Goal: Task Accomplishment & Management: Use online tool/utility

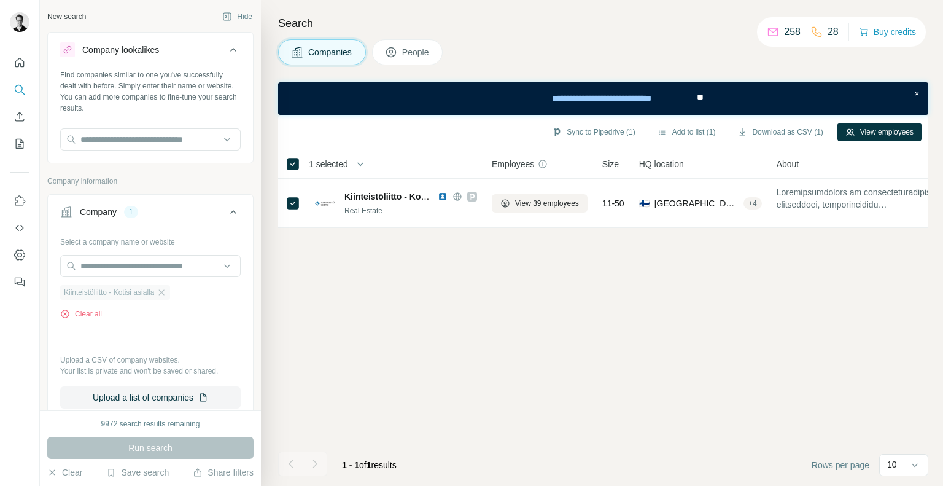
scroll to position [93, 0]
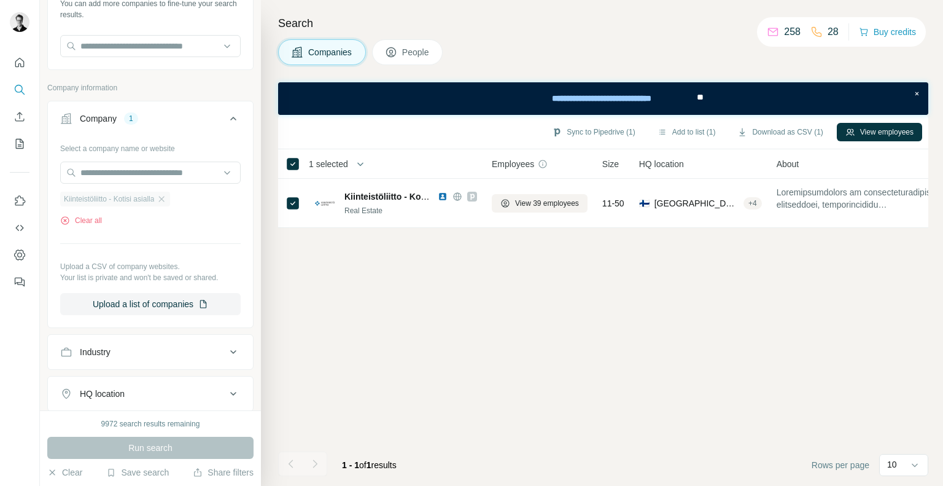
click at [162, 201] on div "Kiinteistöliitto - Kotisi asialla" at bounding box center [115, 199] width 110 height 15
click at [166, 198] on icon "button" at bounding box center [162, 199] width 10 height 10
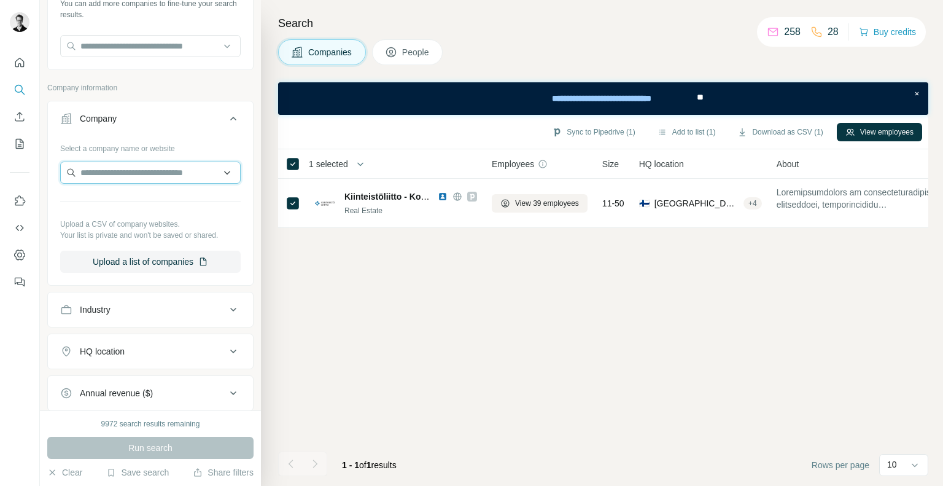
click at [119, 174] on input "text" at bounding box center [150, 173] width 181 height 22
type input "****"
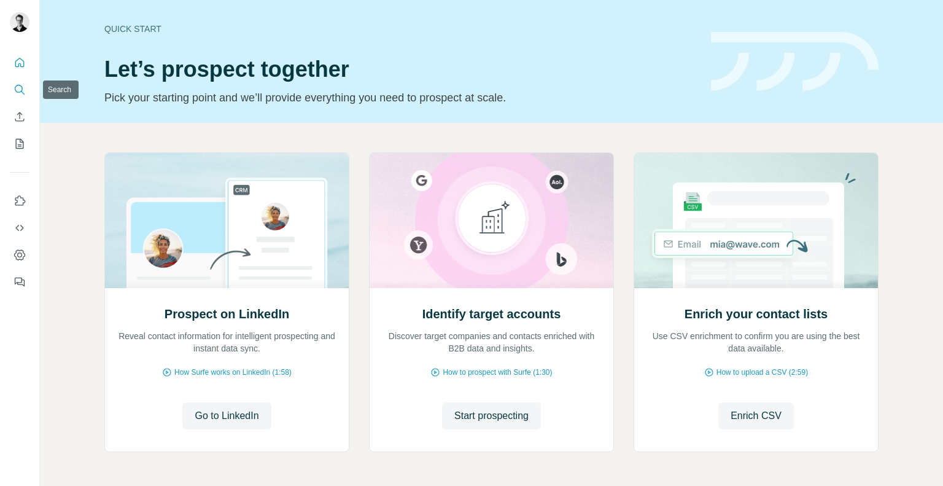
click at [11, 93] on button "Search" at bounding box center [20, 90] width 20 height 22
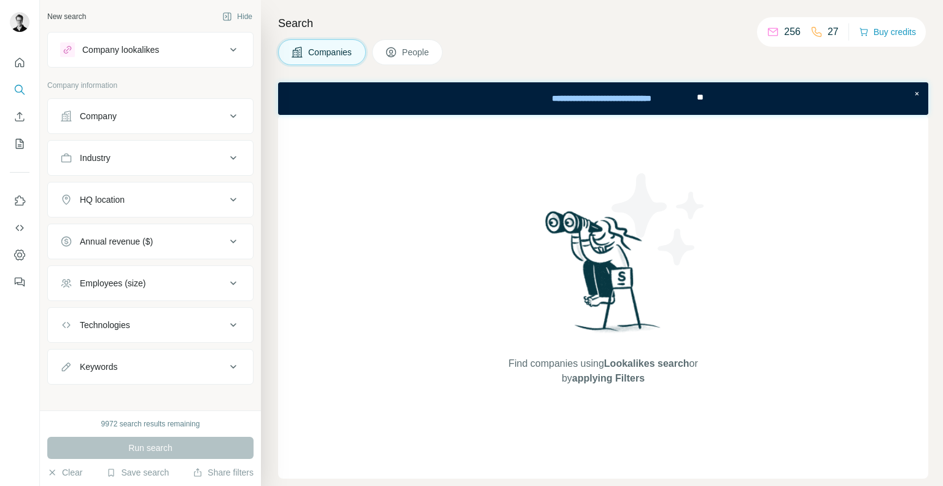
click at [127, 111] on div "Company" at bounding box center [143, 116] width 166 height 12
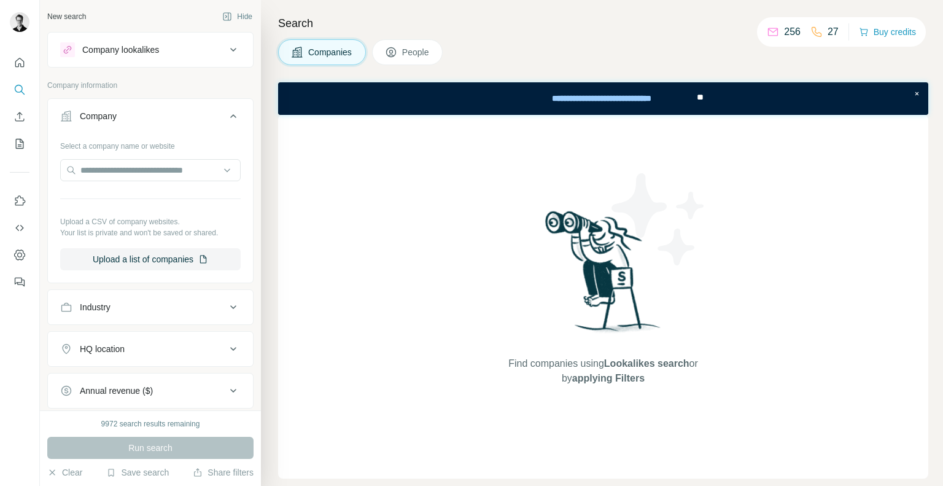
click at [90, 181] on div at bounding box center [150, 171] width 181 height 25
click at [82, 171] on input "text" at bounding box center [150, 170] width 181 height 22
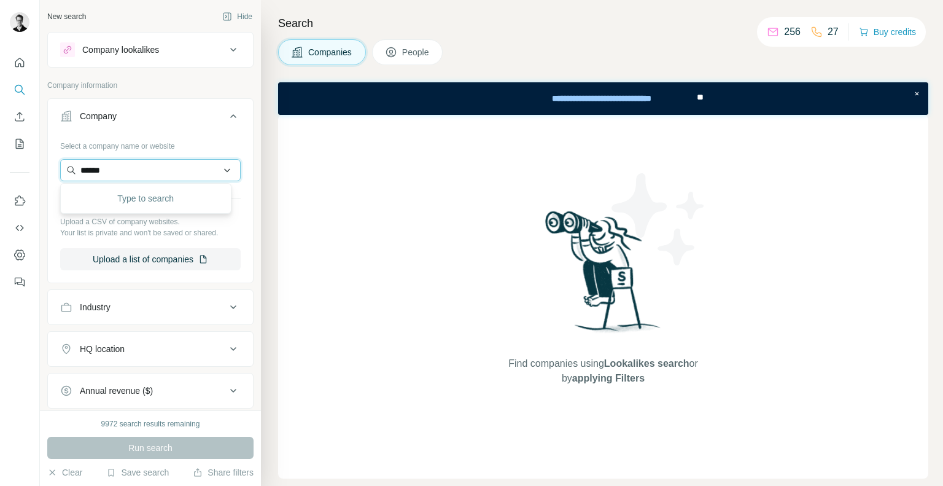
type input "******"
click at [156, 211] on div "Lemkem [DOMAIN_NAME]" at bounding box center [145, 202] width 165 height 33
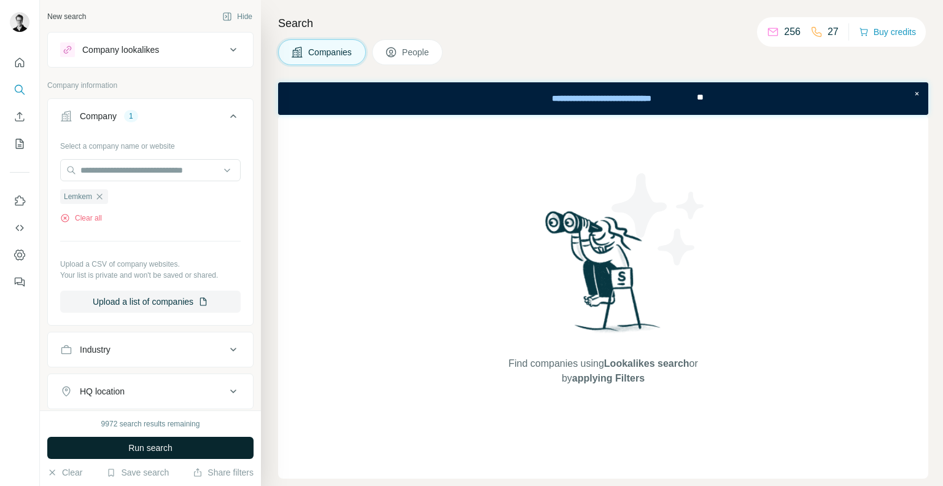
click at [138, 451] on span "Run search" at bounding box center [150, 448] width 44 height 12
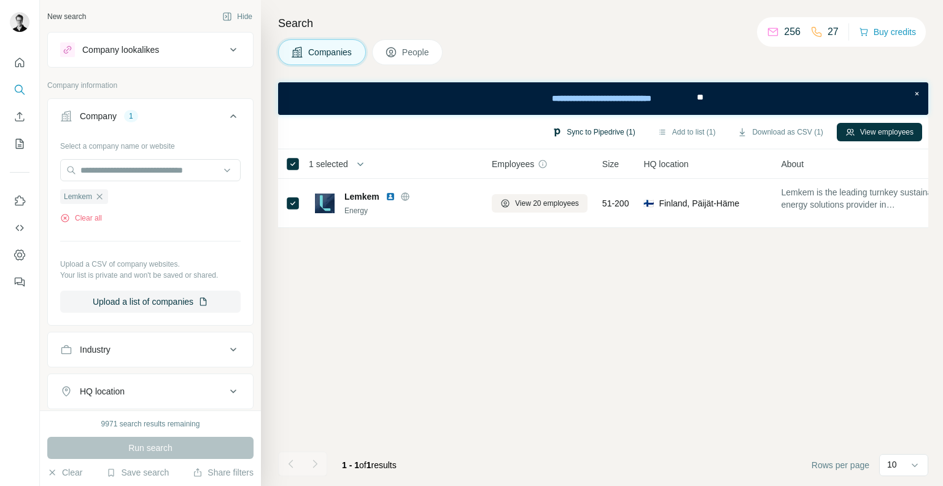
click at [587, 131] on button "Sync to Pipedrive (1)" at bounding box center [594, 132] width 100 height 18
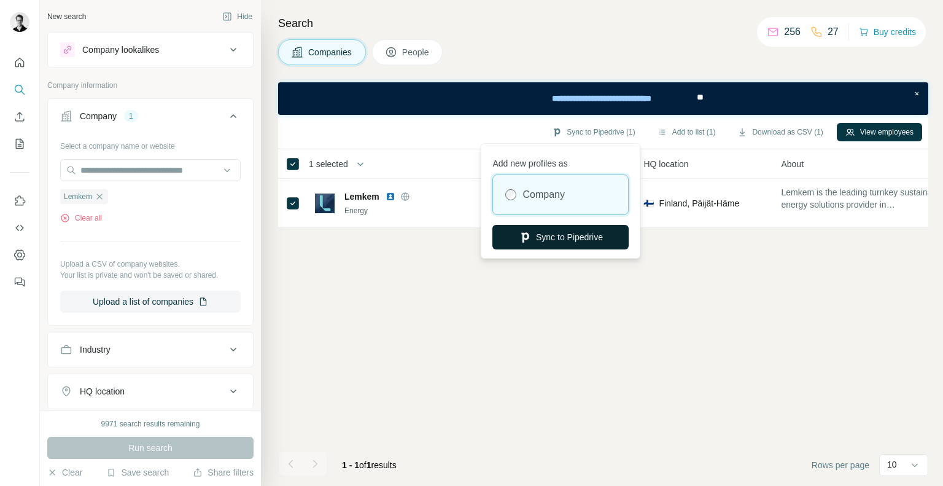
click at [553, 238] on button "Sync to Pipedrive" at bounding box center [561, 237] width 136 height 25
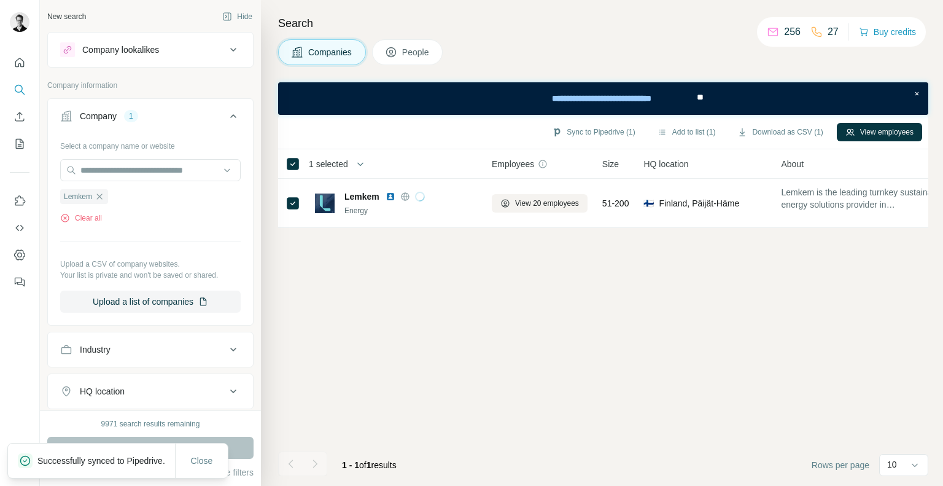
click at [418, 52] on span "People" at bounding box center [416, 52] width 28 height 12
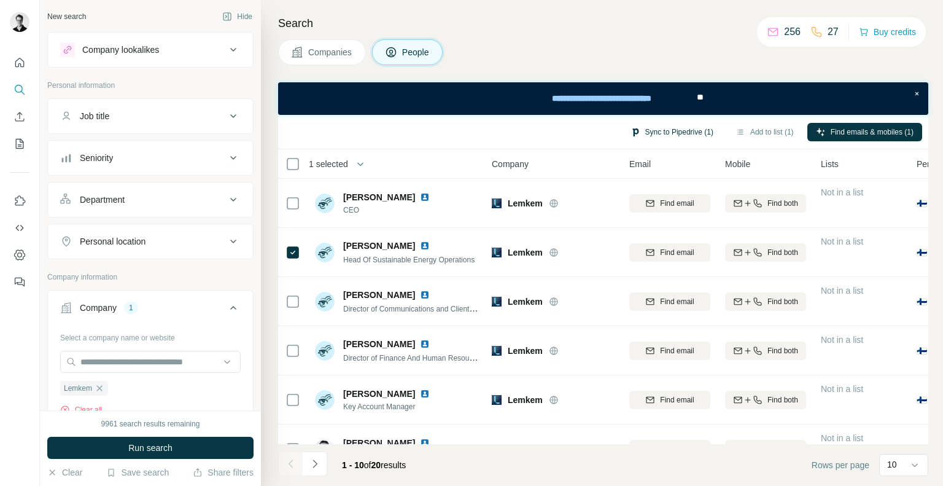
click at [671, 131] on button "Sync to Pipedrive (1)" at bounding box center [672, 132] width 100 height 18
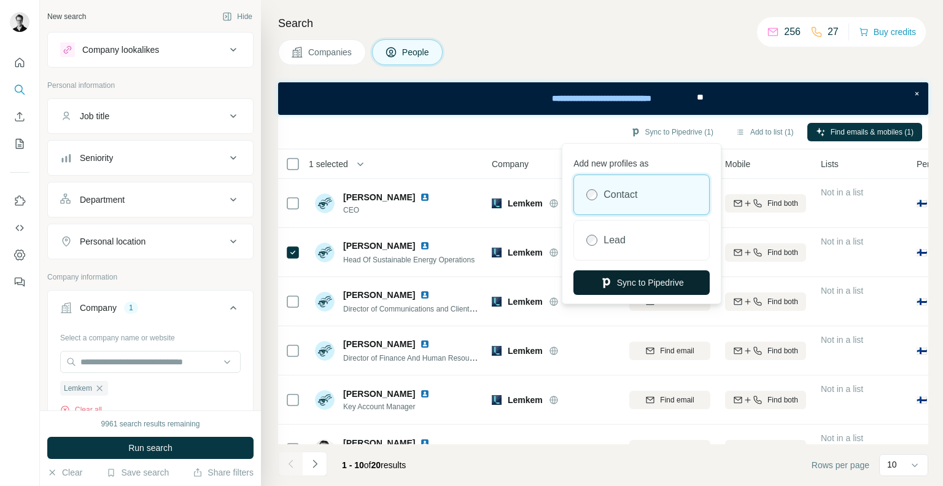
click at [622, 284] on button "Sync to Pipedrive" at bounding box center [642, 282] width 136 height 25
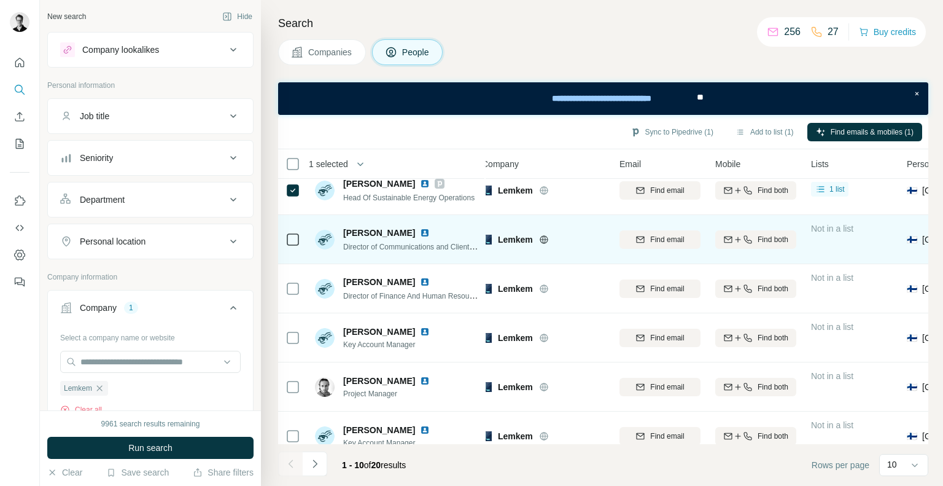
scroll to position [0, 10]
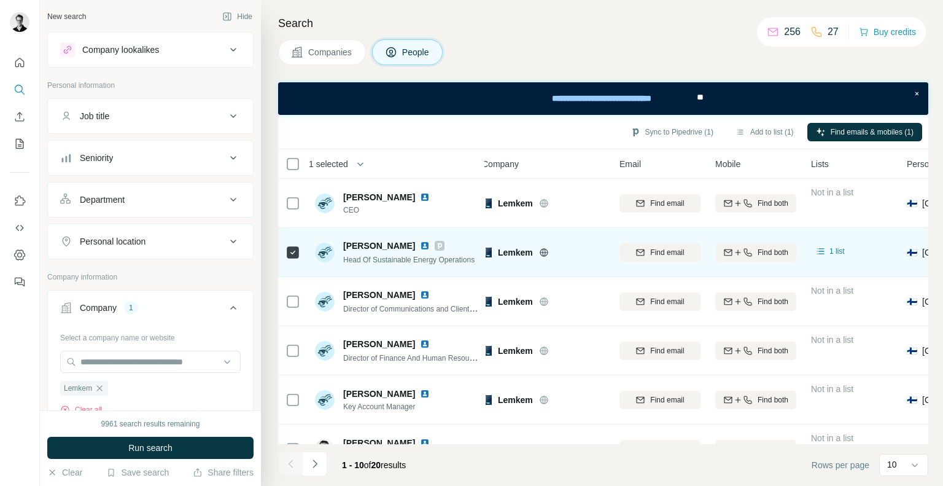
click at [436, 244] on icon at bounding box center [439, 246] width 7 height 10
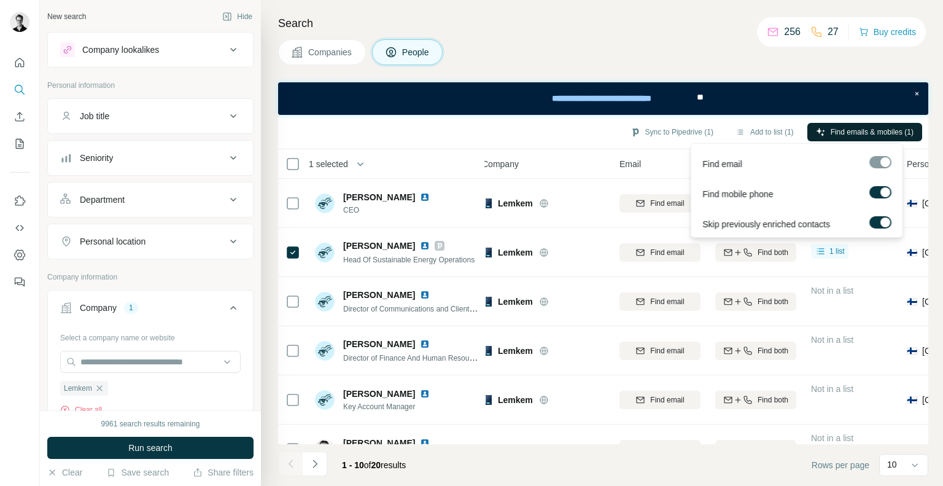
click at [836, 133] on span "Find emails & mobiles (1)" at bounding box center [872, 132] width 83 height 11
click at [857, 127] on span "Find emails & mobiles (1)" at bounding box center [872, 132] width 83 height 11
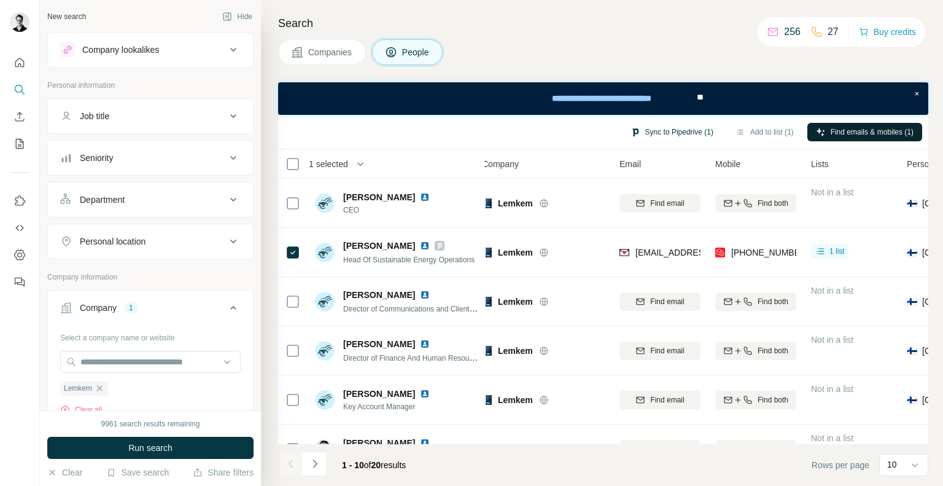
click at [653, 133] on button "Sync to Pipedrive (1)" at bounding box center [672, 132] width 100 height 18
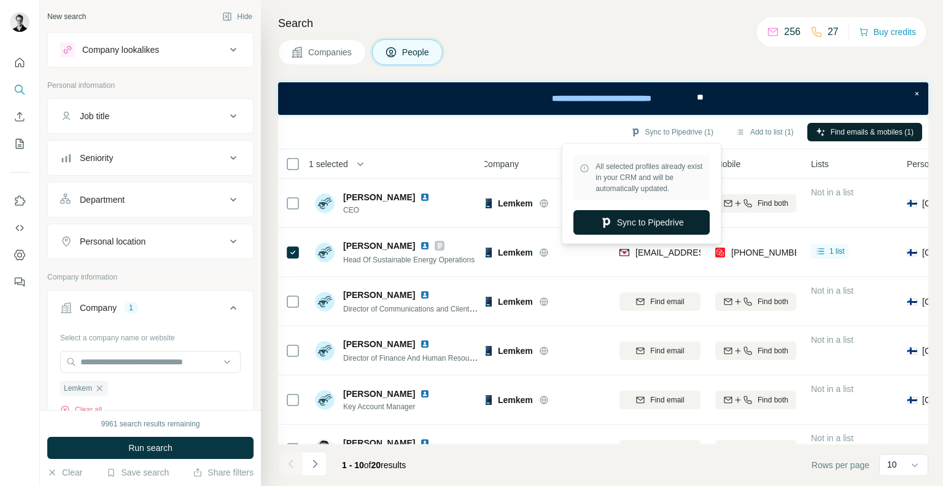
click at [631, 225] on button "Sync to Pipedrive" at bounding box center [642, 222] width 136 height 25
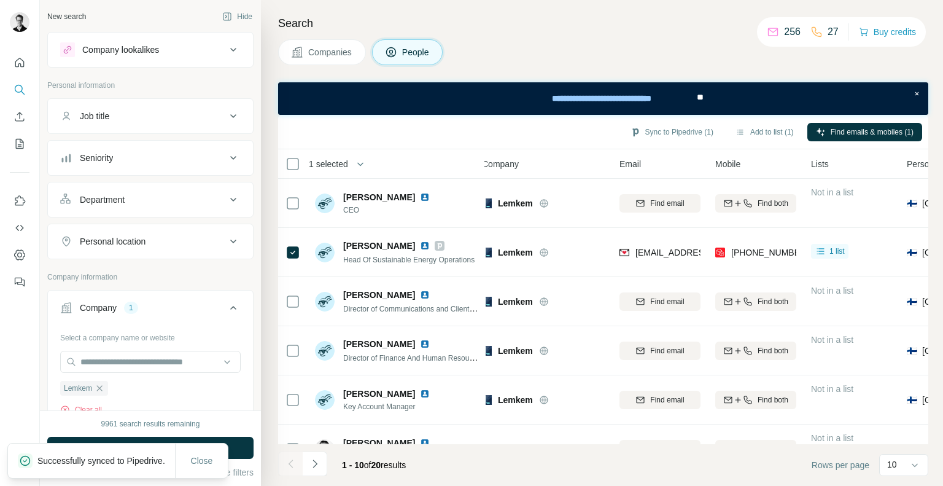
click at [300, 52] on icon at bounding box center [297, 52] width 12 height 12
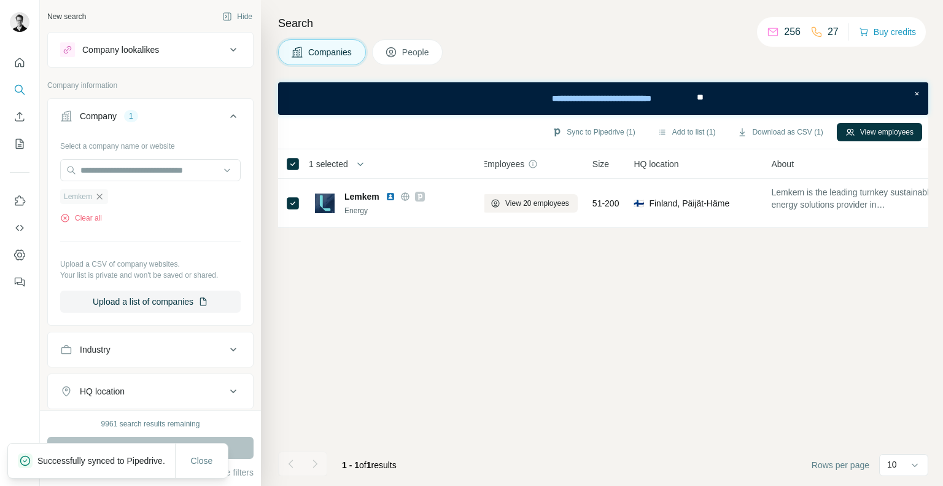
click at [101, 194] on icon "button" at bounding box center [100, 197] width 10 height 10
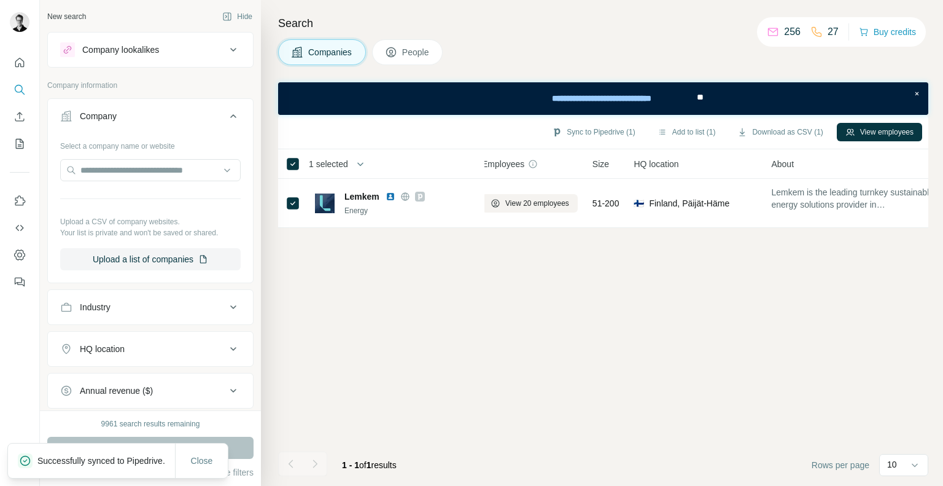
click at [93, 181] on div at bounding box center [150, 171] width 181 height 25
click at [79, 171] on input "text" at bounding box center [150, 170] width 181 height 22
paste input "**********"
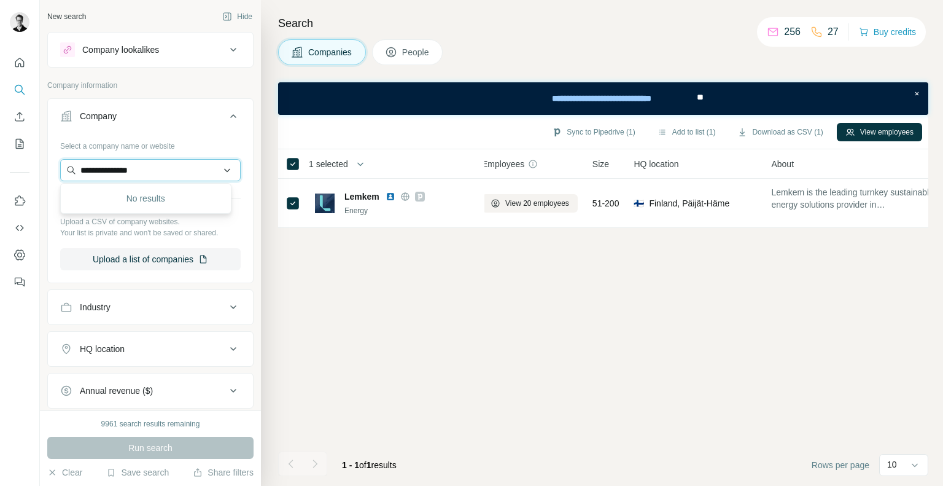
click at [176, 171] on input "**********" at bounding box center [150, 170] width 181 height 22
paste input "**********"
type input "**********"
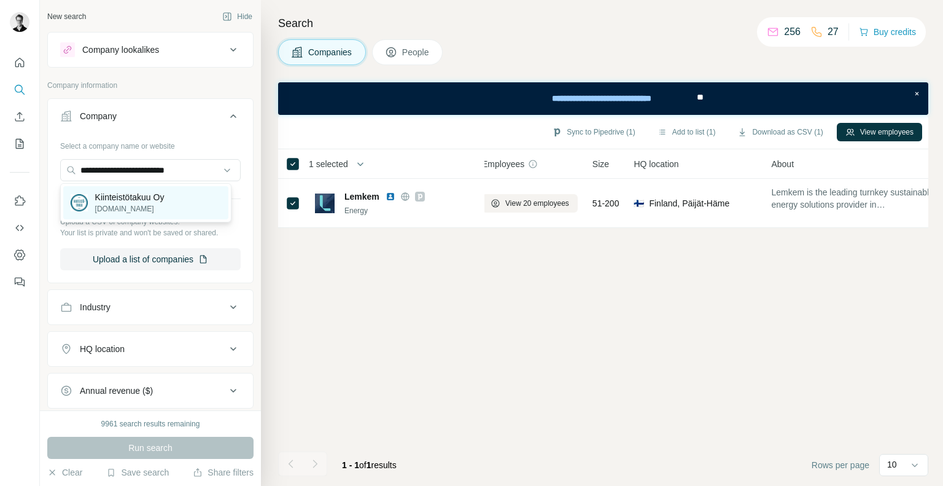
click at [158, 209] on p "[DOMAIN_NAME]" at bounding box center [129, 208] width 69 height 11
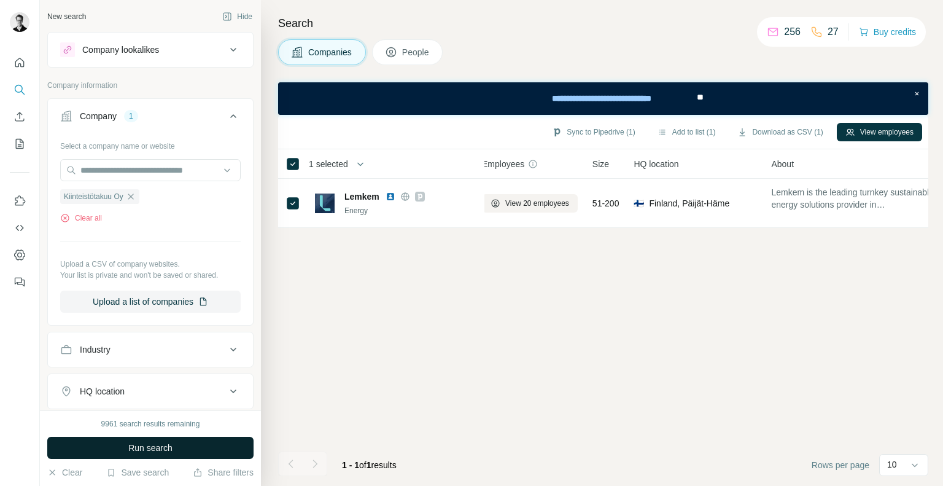
click at [128, 445] on span "Run search" at bounding box center [150, 448] width 44 height 12
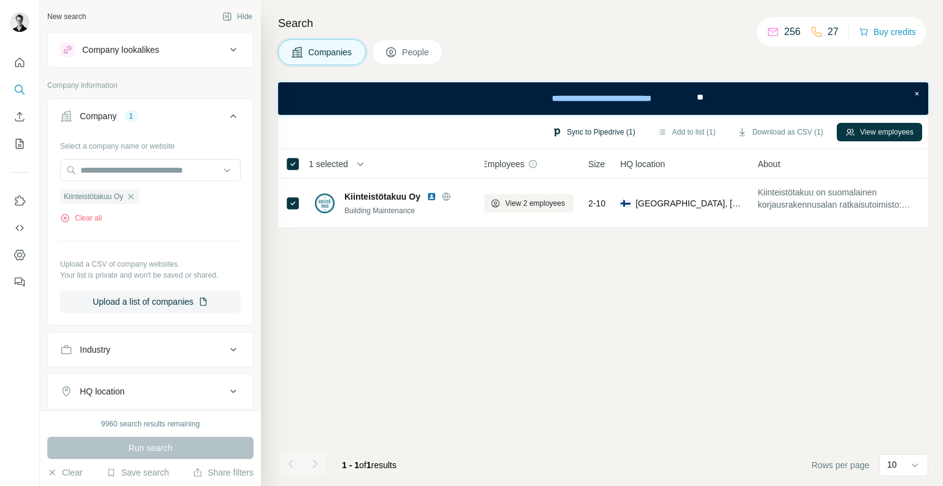
click at [592, 133] on button "Sync to Pipedrive (1)" at bounding box center [594, 132] width 100 height 18
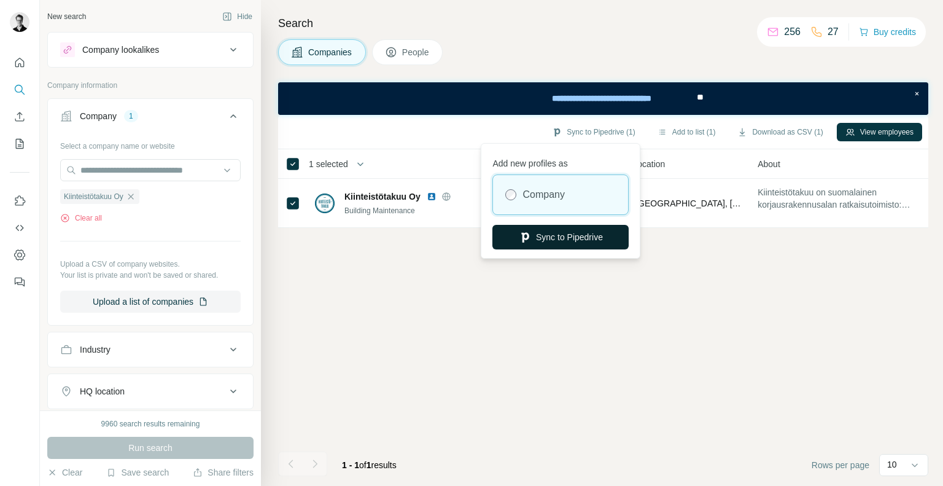
click at [574, 241] on button "Sync to Pipedrive" at bounding box center [561, 237] width 136 height 25
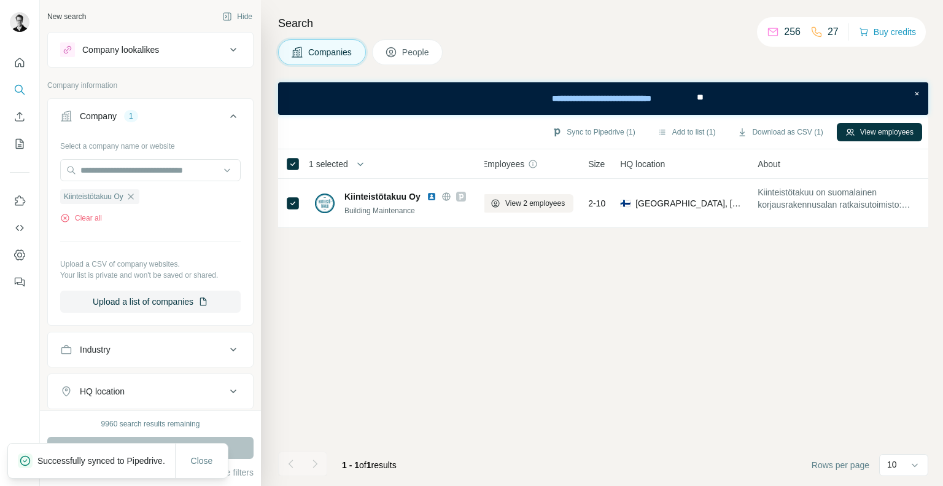
click at [400, 44] on button "People" at bounding box center [407, 52] width 71 height 26
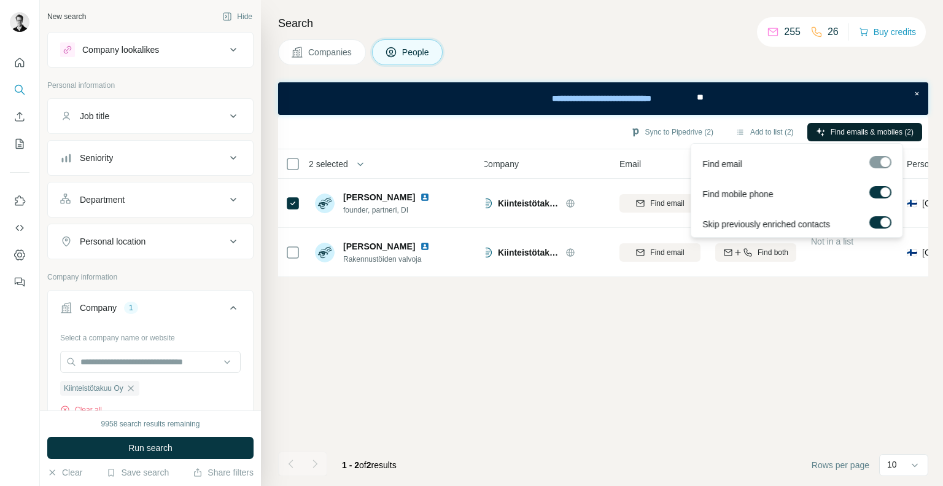
click at [855, 130] on span "Find emails & mobiles (2)" at bounding box center [872, 132] width 83 height 11
click at [648, 134] on button "Sync to Pipedrive (2)" at bounding box center [672, 132] width 100 height 18
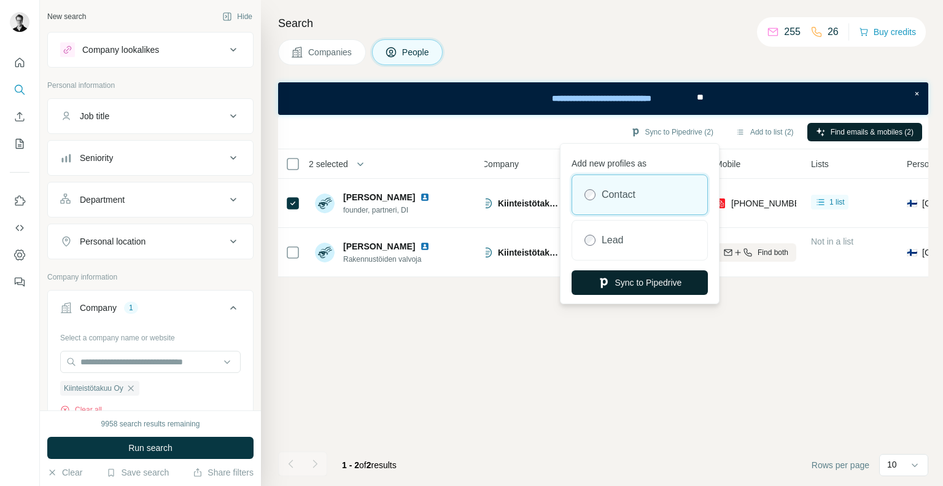
click at [625, 280] on button "Sync to Pipedrive" at bounding box center [640, 282] width 136 height 25
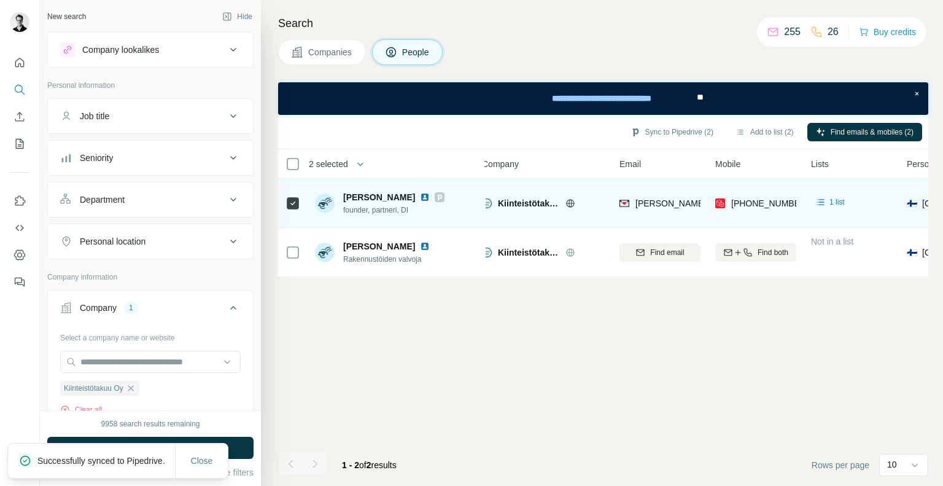
click at [438, 196] on icon at bounding box center [440, 197] width 4 height 6
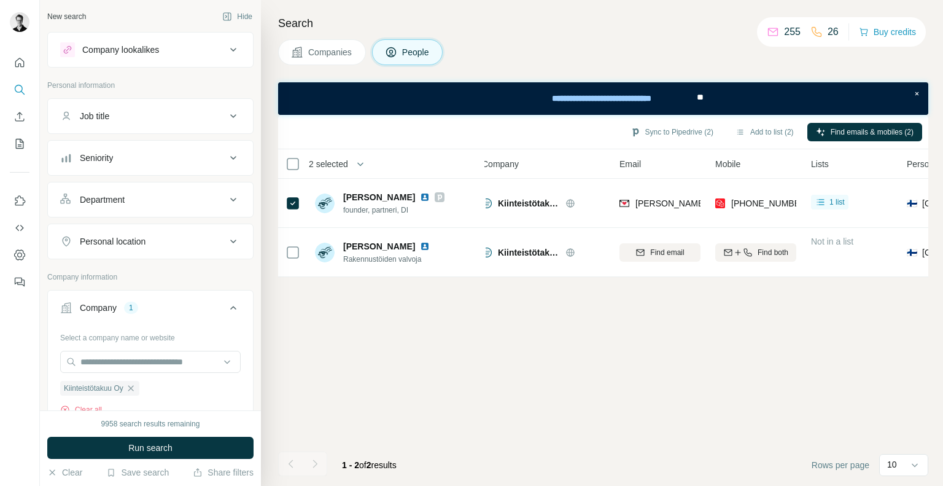
click at [287, 42] on button "Companies" at bounding box center [322, 52] width 88 height 26
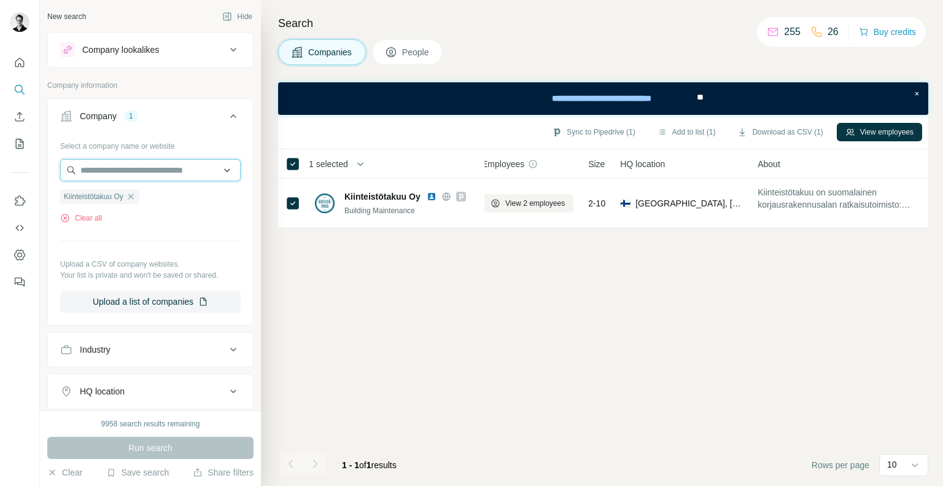
click at [115, 171] on input "text" at bounding box center [150, 170] width 181 height 22
paste input "*******"
click at [118, 178] on input "*******" at bounding box center [150, 170] width 181 height 22
click at [136, 166] on input "*******" at bounding box center [150, 170] width 181 height 22
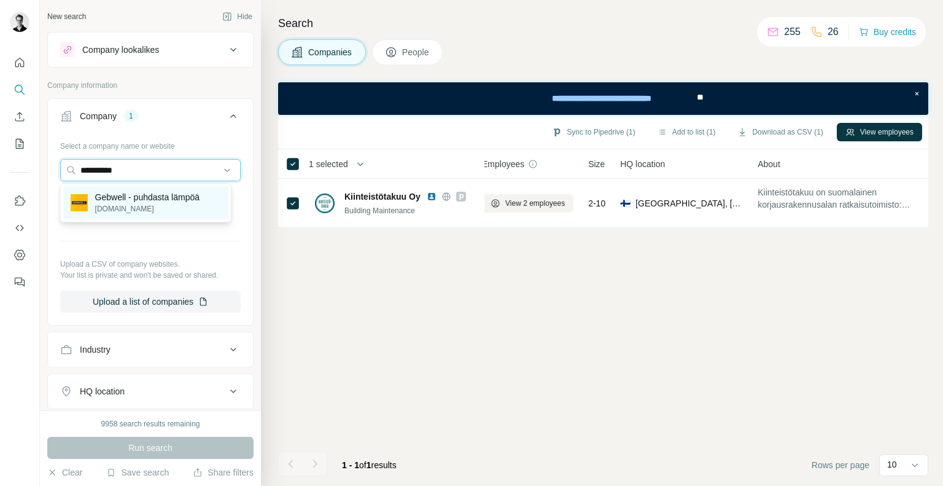
type input "**********"
click at [134, 208] on p "[DOMAIN_NAME]" at bounding box center [147, 208] width 104 height 11
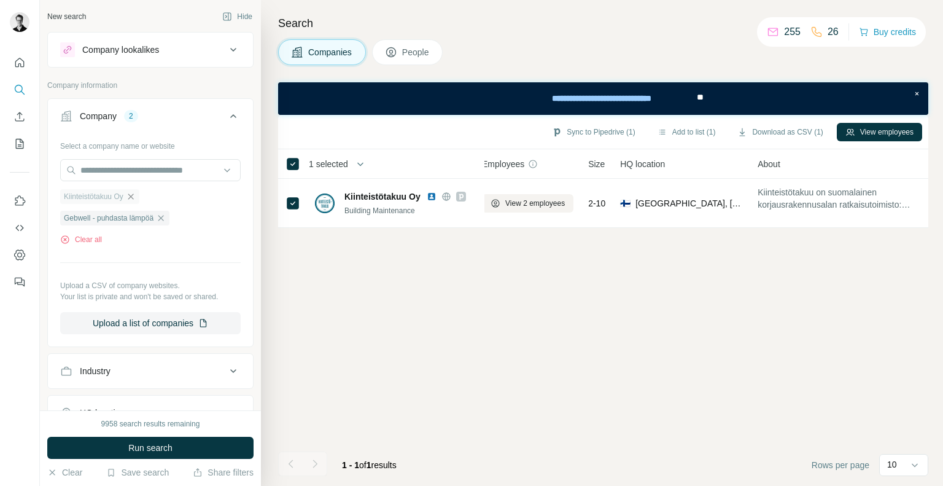
click at [133, 197] on icon "button" at bounding box center [131, 196] width 6 height 6
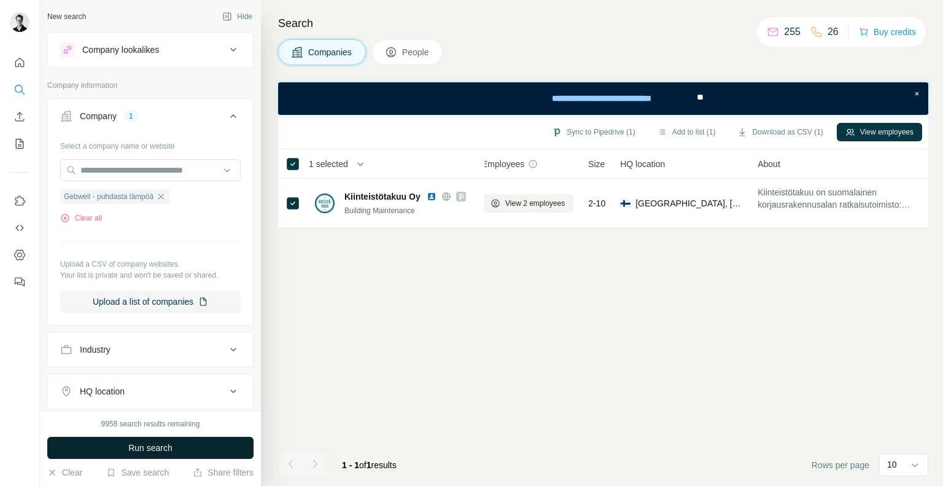
click at [128, 449] on span "Run search" at bounding box center [150, 448] width 44 height 12
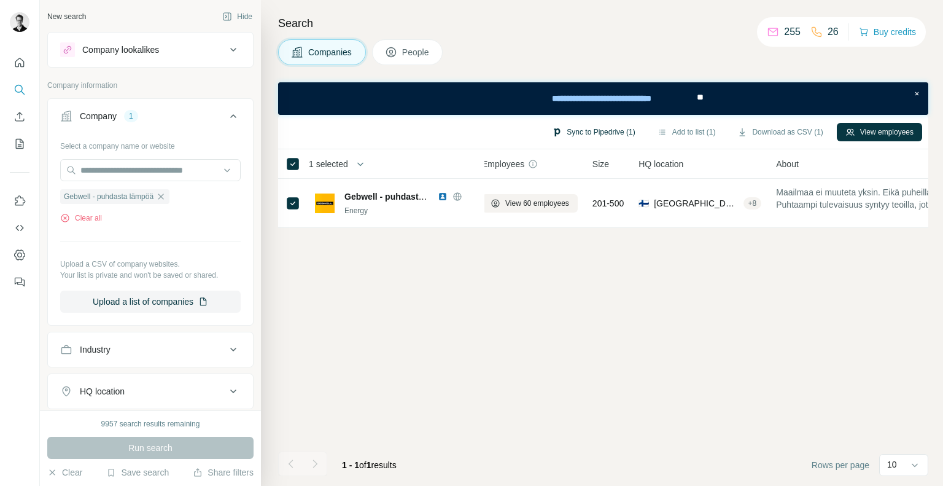
click at [572, 134] on button "Sync to Pipedrive (1)" at bounding box center [594, 132] width 100 height 18
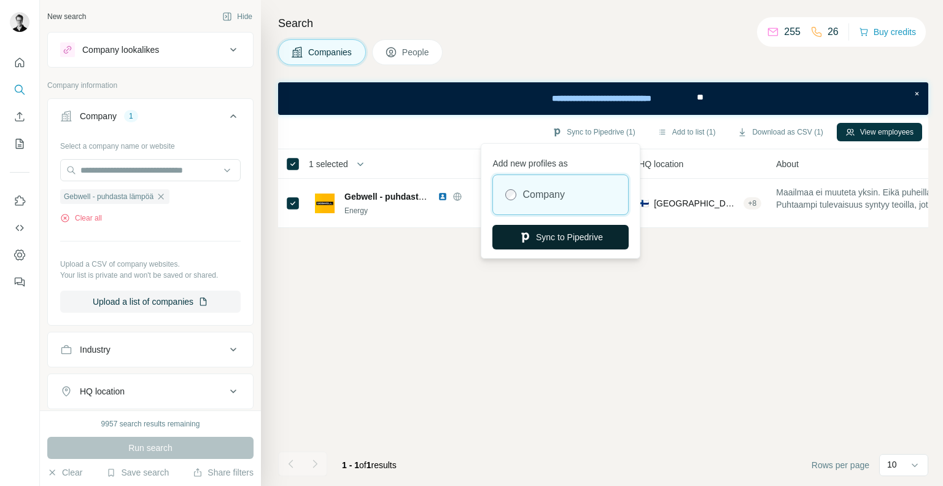
click at [560, 228] on button "Sync to Pipedrive" at bounding box center [561, 237] width 136 height 25
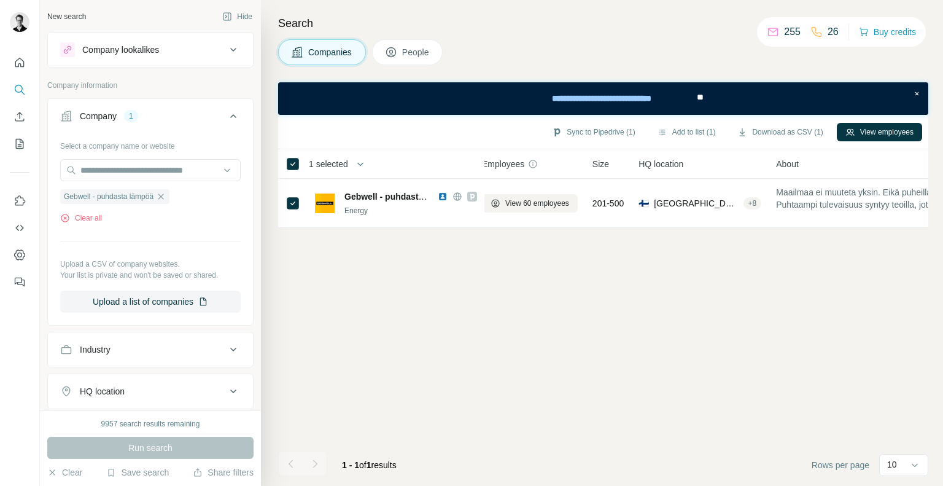
click at [411, 29] on h4 "Search" at bounding box center [603, 23] width 650 height 17
click at [408, 43] on button "People" at bounding box center [407, 52] width 71 height 26
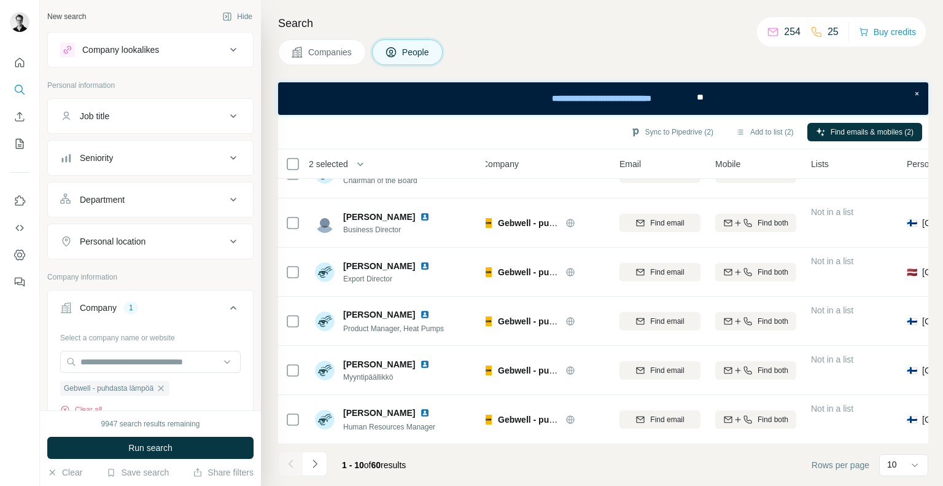
scroll to position [0, 11]
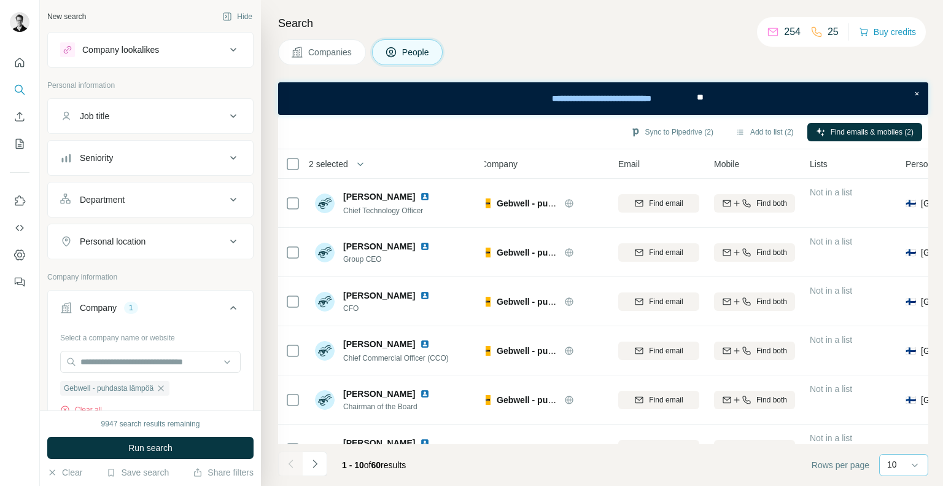
drag, startPoint x: 900, startPoint y: 467, endPoint x: 902, endPoint y: 455, distance: 11.7
click at [902, 455] on div "10" at bounding box center [902, 464] width 31 height 21
click at [910, 373] on div "60" at bounding box center [904, 371] width 28 height 12
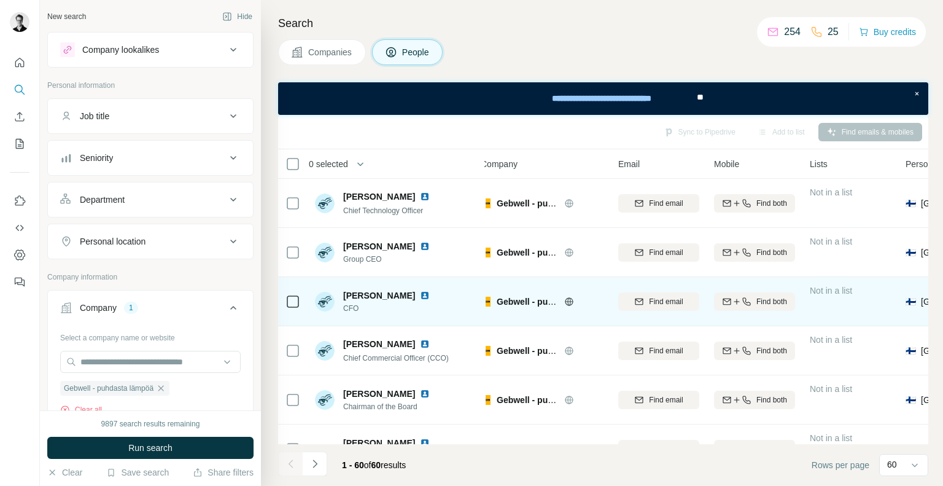
scroll to position [251, 11]
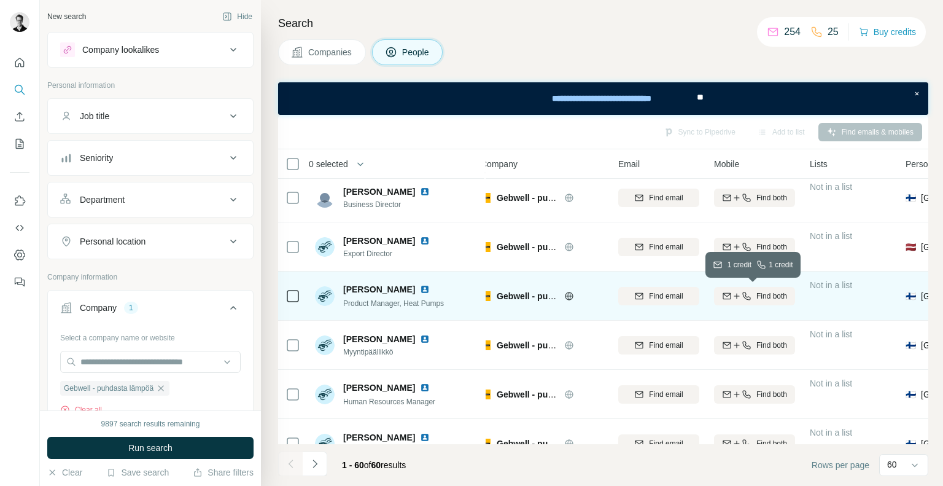
click at [742, 292] on icon "button" at bounding box center [747, 296] width 10 height 10
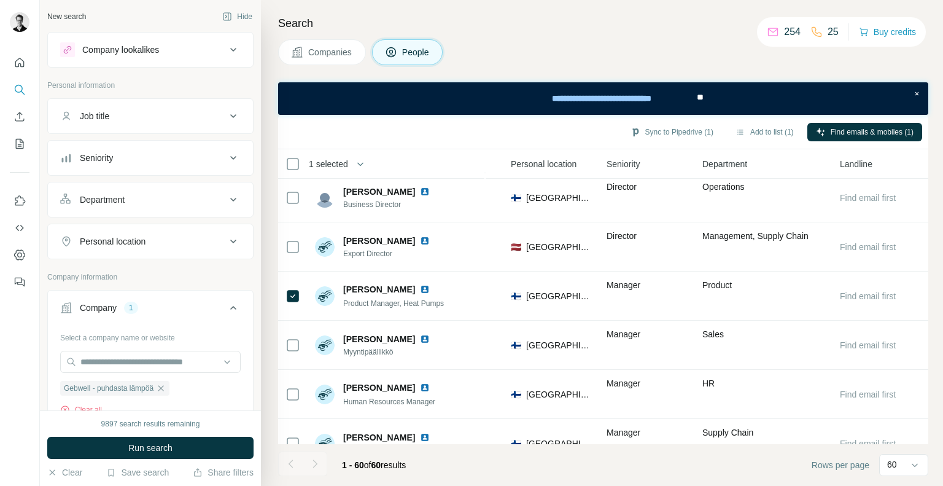
scroll to position [251, 0]
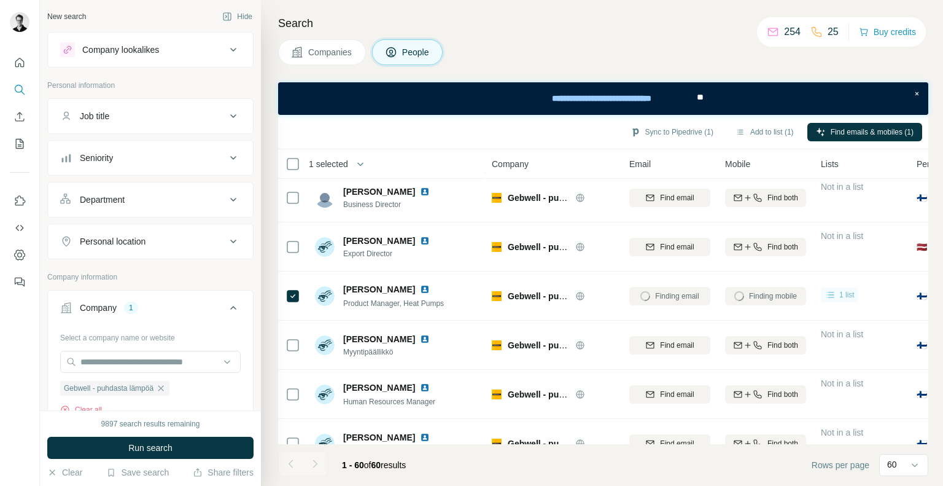
click at [832, 294] on icon at bounding box center [830, 295] width 7 height 6
click at [575, 283] on div "Gebwell - puhdasta lämpöä" at bounding box center [553, 296] width 123 height 34
click at [656, 134] on button "Sync to Pipedrive (1)" at bounding box center [672, 132] width 100 height 18
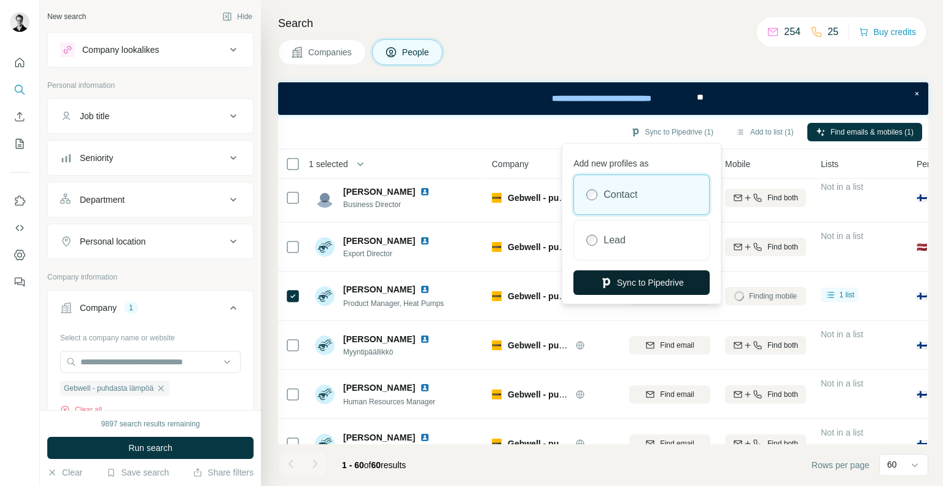
click at [617, 279] on button "Sync to Pipedrive" at bounding box center [642, 282] width 136 height 25
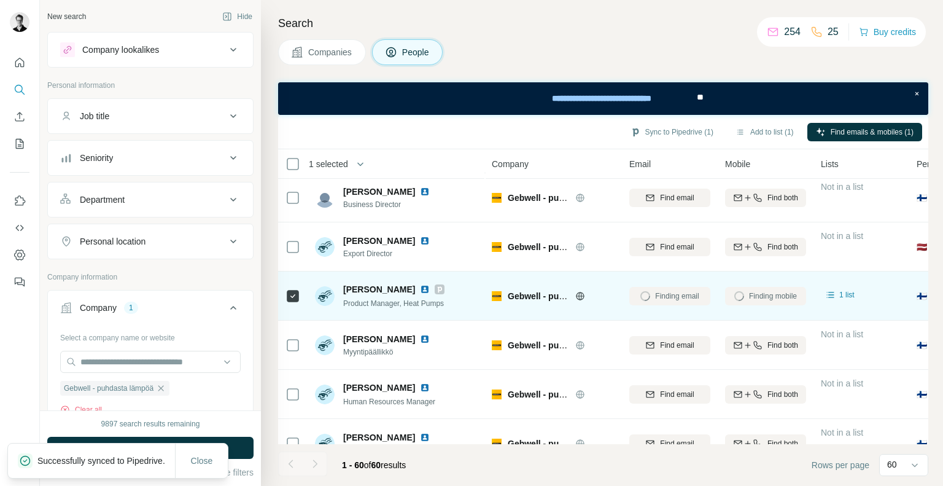
click at [436, 289] on icon at bounding box center [439, 289] width 7 height 10
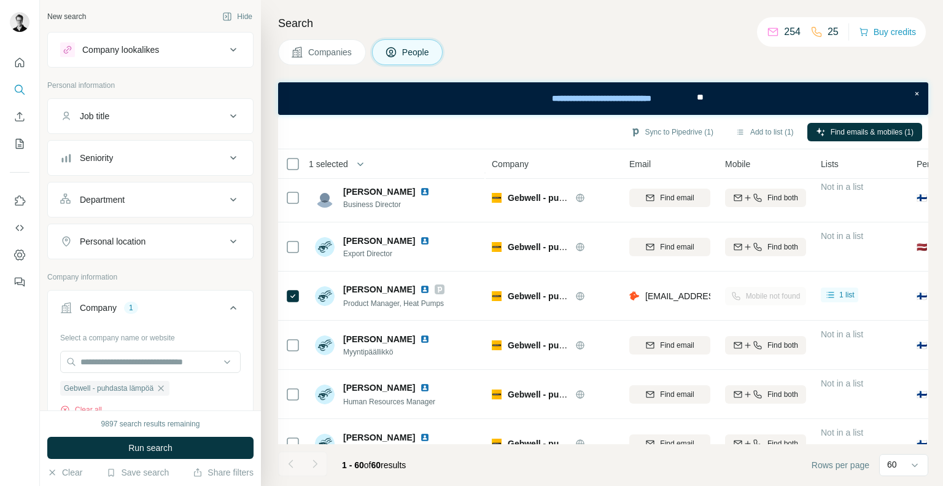
click at [307, 69] on div "Search Companies People Sync to Pipedrive (1) Add to list (1) Find emails & mob…" at bounding box center [602, 243] width 682 height 486
click at [678, 138] on button "Sync to Pipedrive (1)" at bounding box center [672, 132] width 100 height 18
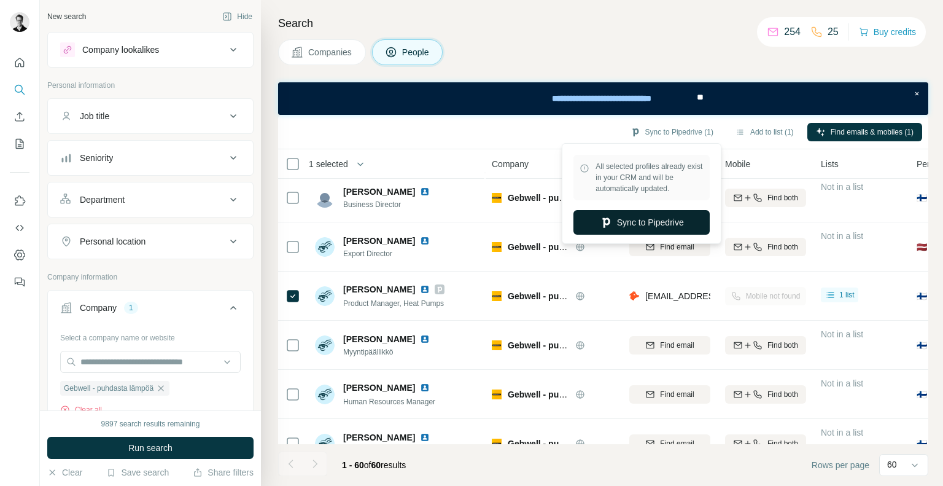
click at [667, 220] on button "Sync to Pipedrive" at bounding box center [642, 222] width 136 height 25
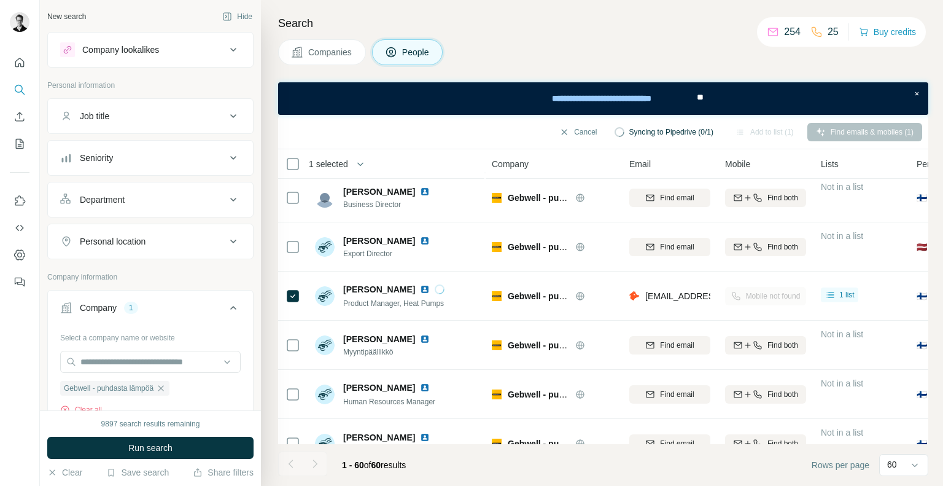
click at [324, 59] on button "Companies" at bounding box center [322, 52] width 88 height 26
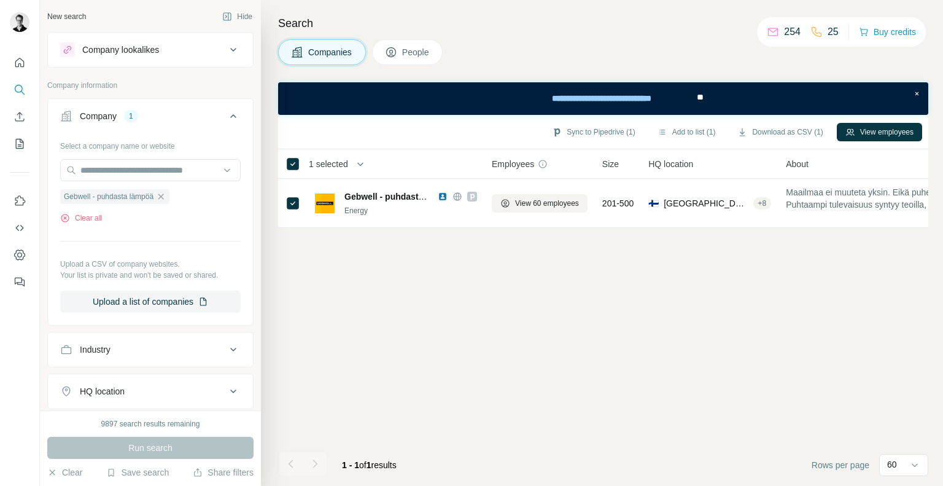
scroll to position [0, 0]
click at [166, 196] on icon "button" at bounding box center [161, 197] width 10 height 10
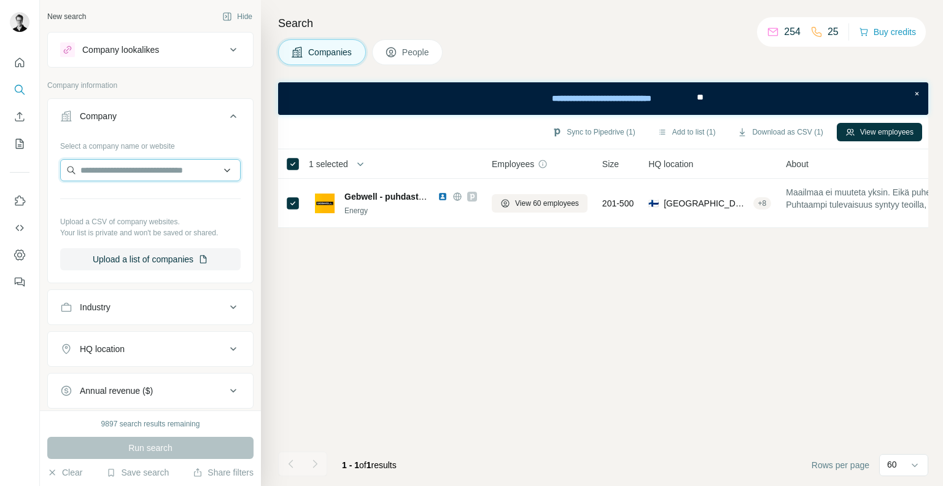
click at [114, 166] on input "text" at bounding box center [150, 170] width 181 height 22
click at [108, 173] on input "******" at bounding box center [150, 170] width 181 height 22
paste input "**********"
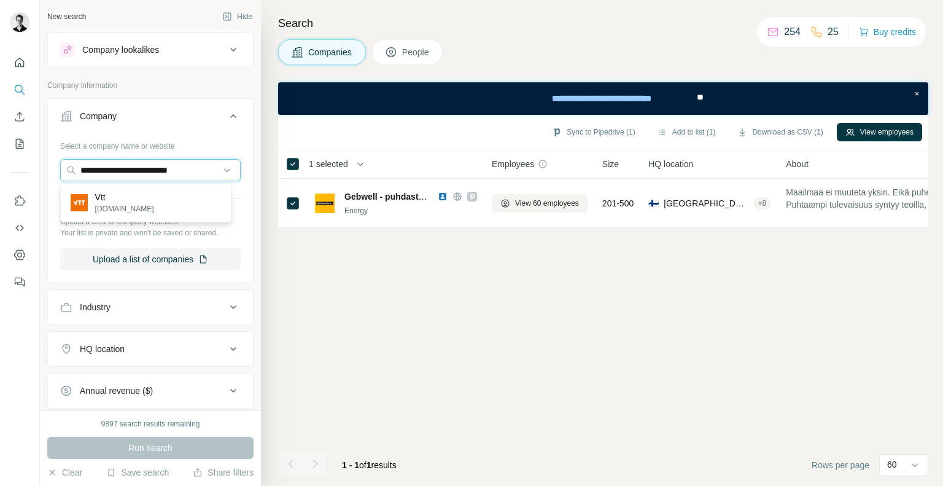
drag, startPoint x: 135, startPoint y: 173, endPoint x: 0, endPoint y: 164, distance: 135.4
click at [0, 164] on div "**********" at bounding box center [471, 243] width 943 height 486
type input "**********"
click at [72, 203] on img at bounding box center [79, 202] width 17 height 17
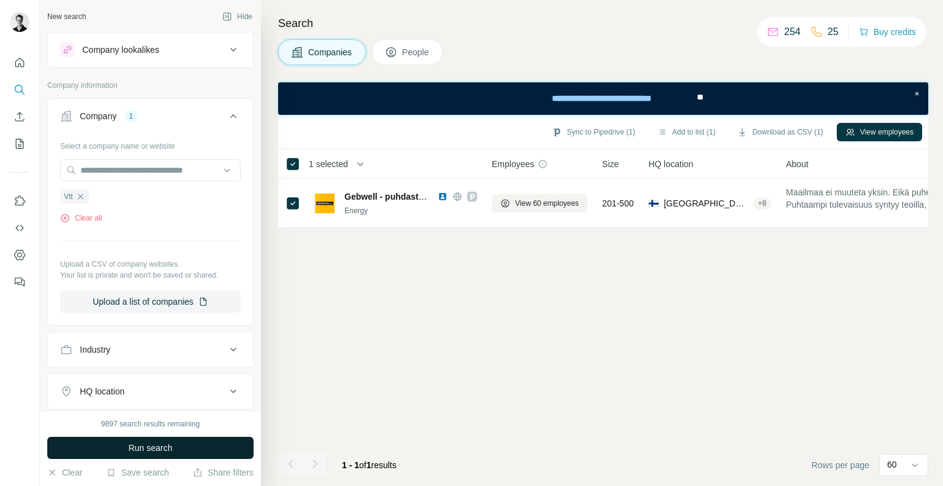
click at [140, 439] on button "Run search" at bounding box center [150, 448] width 206 height 22
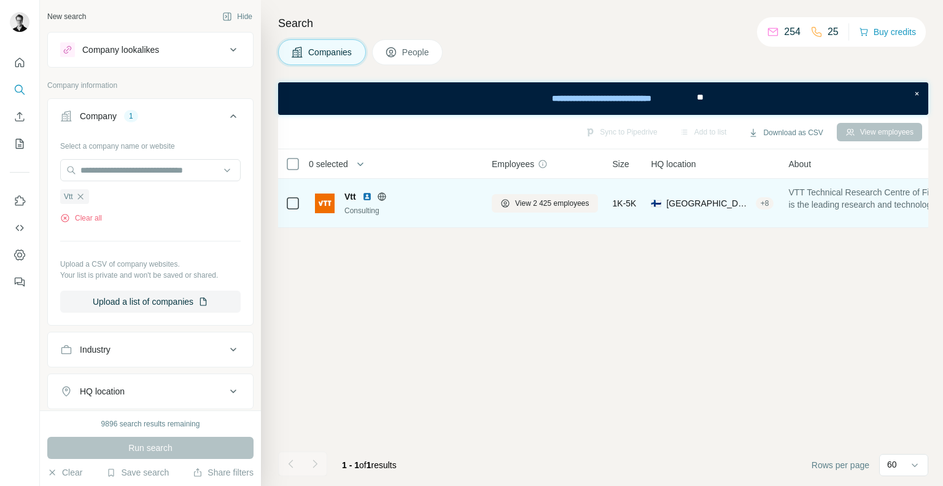
click at [289, 211] on div at bounding box center [293, 203] width 15 height 34
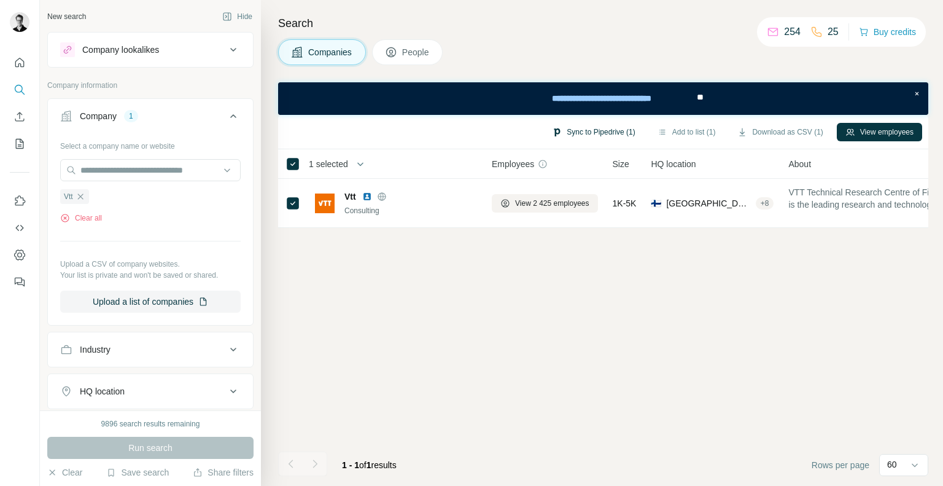
click at [583, 132] on button "Sync to Pipedrive (1)" at bounding box center [594, 132] width 100 height 18
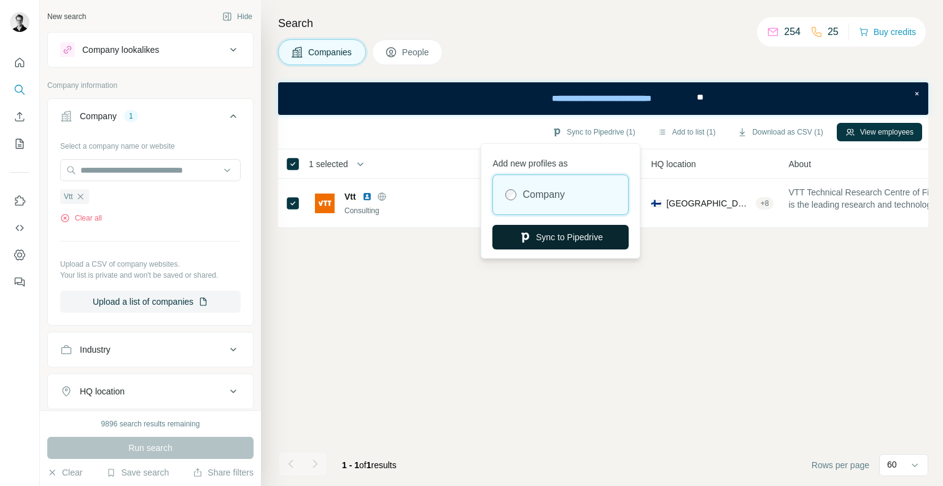
click at [563, 235] on button "Sync to Pipedrive" at bounding box center [561, 237] width 136 height 25
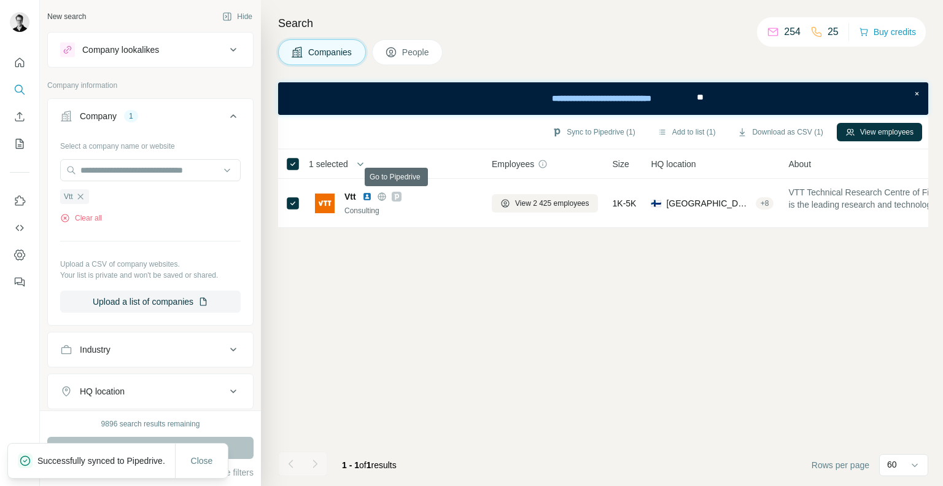
click at [397, 198] on icon at bounding box center [396, 196] width 4 height 6
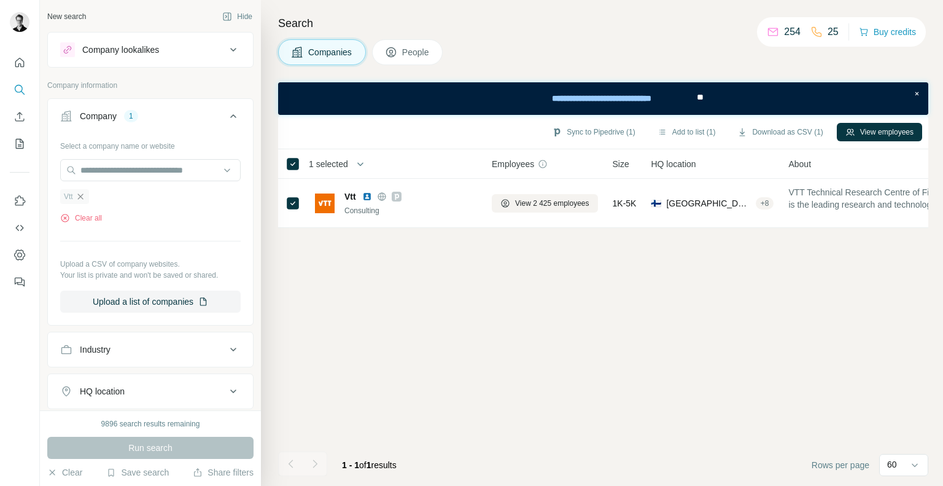
click at [84, 195] on icon "button" at bounding box center [81, 197] width 10 height 10
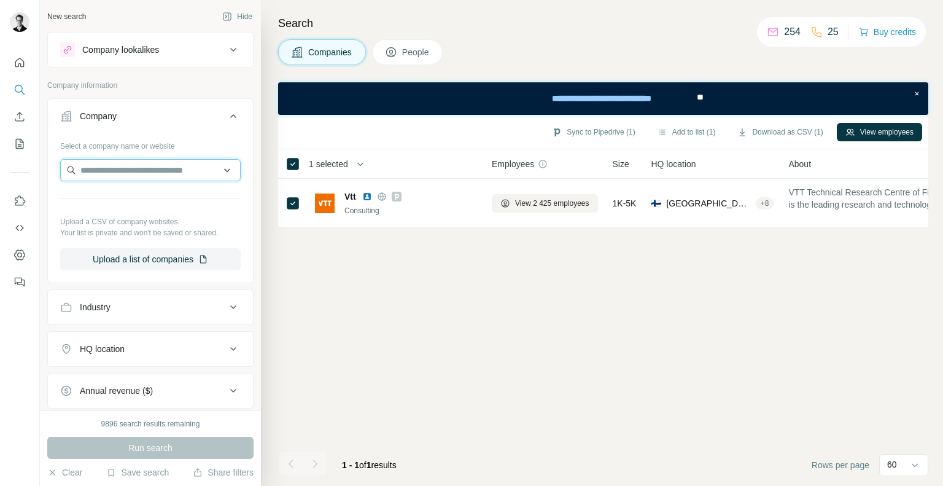
click at [85, 180] on input "text" at bounding box center [150, 170] width 181 height 22
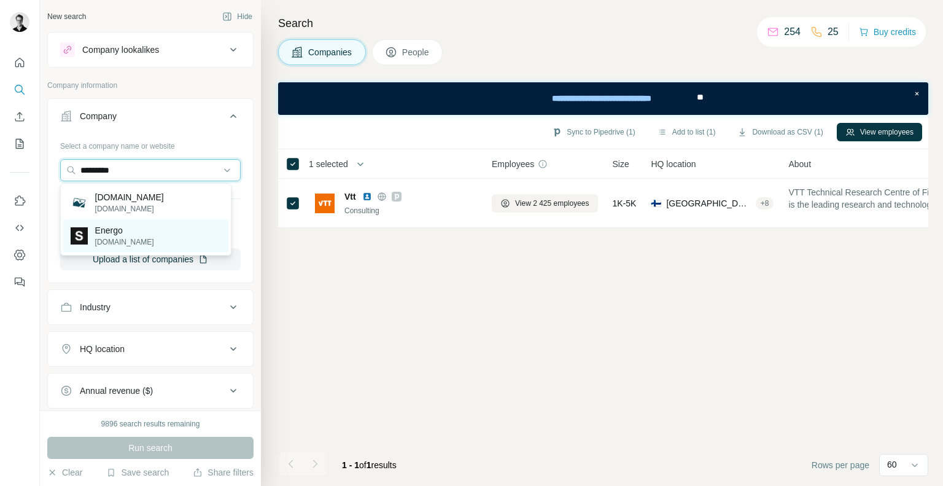
type input "*********"
click at [160, 233] on div "Energo [DOMAIN_NAME]" at bounding box center [145, 235] width 165 height 33
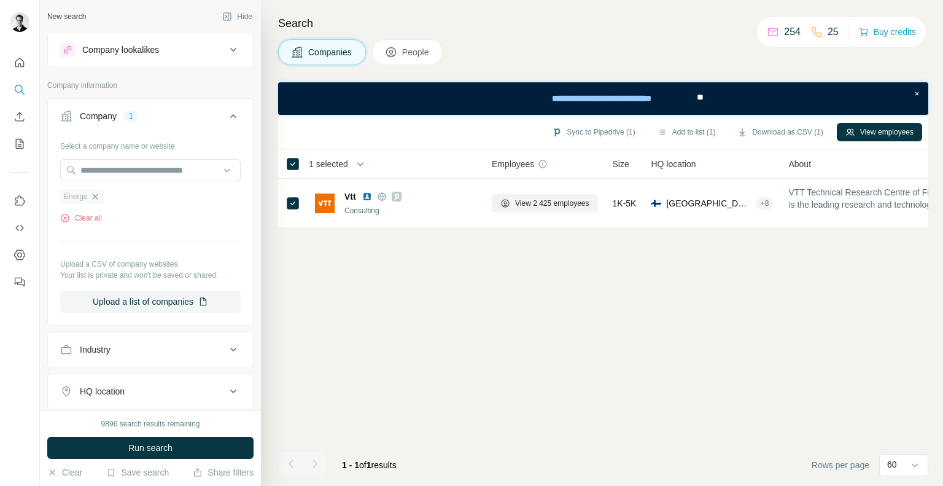
click at [95, 192] on icon "button" at bounding box center [95, 197] width 10 height 10
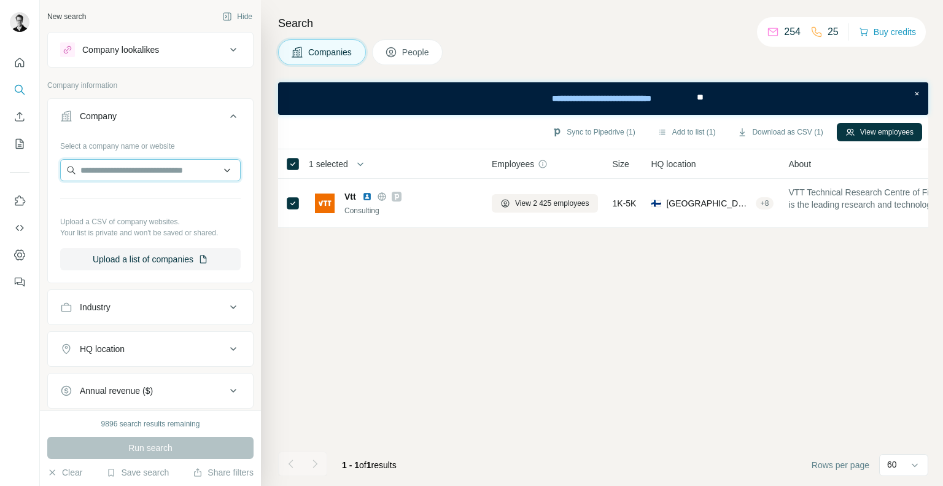
click at [83, 173] on input "text" at bounding box center [150, 170] width 181 height 22
click at [127, 165] on input "**********" at bounding box center [150, 170] width 181 height 22
click at [123, 176] on input "**********" at bounding box center [150, 170] width 181 height 22
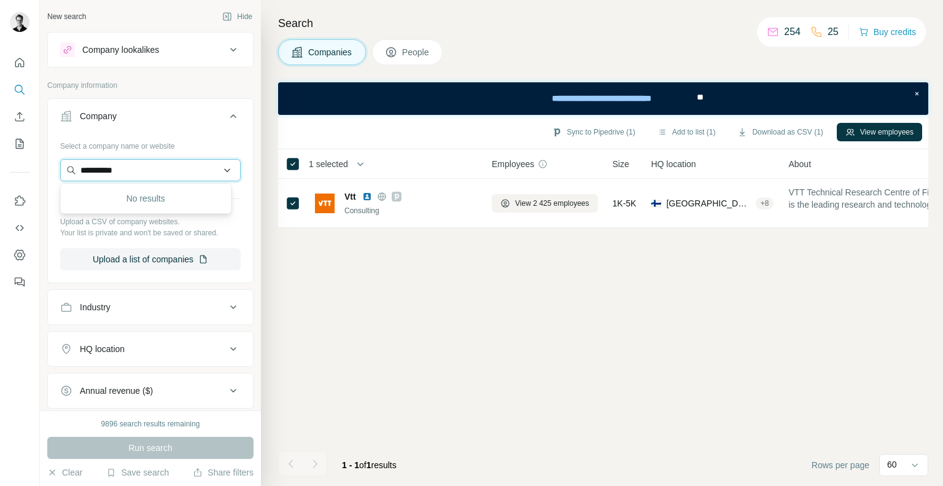
click at [123, 176] on input "**********" at bounding box center [150, 170] width 181 height 22
paste input "text"
type input "********"
click at [156, 194] on p "Insinööritoimisto Aavat Oy" at bounding box center [144, 197] width 99 height 12
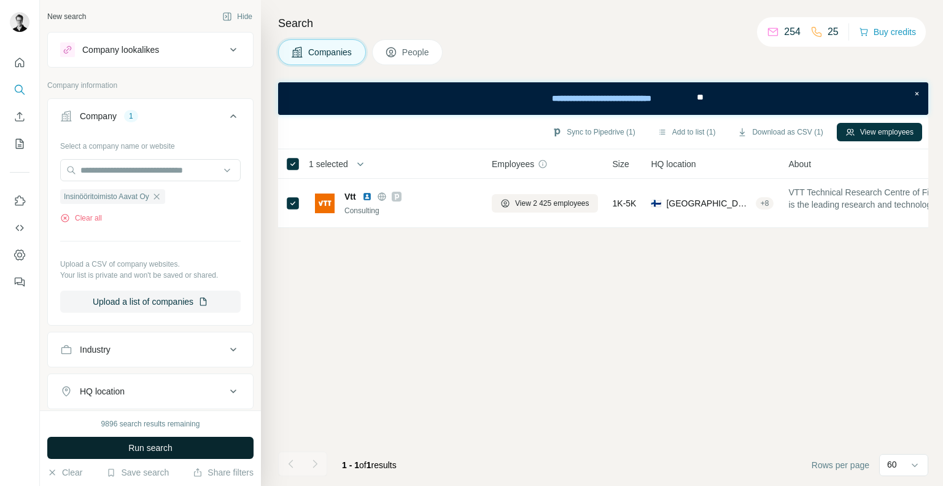
click at [138, 438] on button "Run search" at bounding box center [150, 448] width 206 height 22
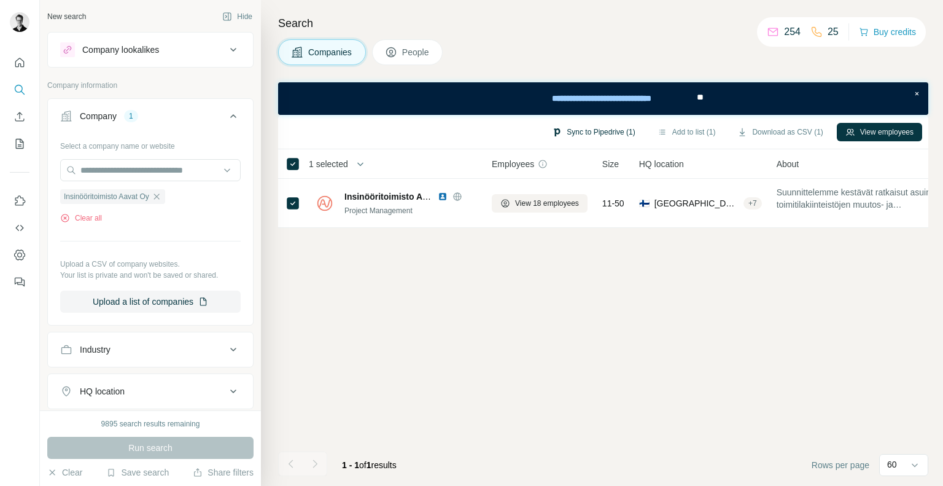
click at [586, 130] on button "Sync to Pipedrive (1)" at bounding box center [594, 132] width 100 height 18
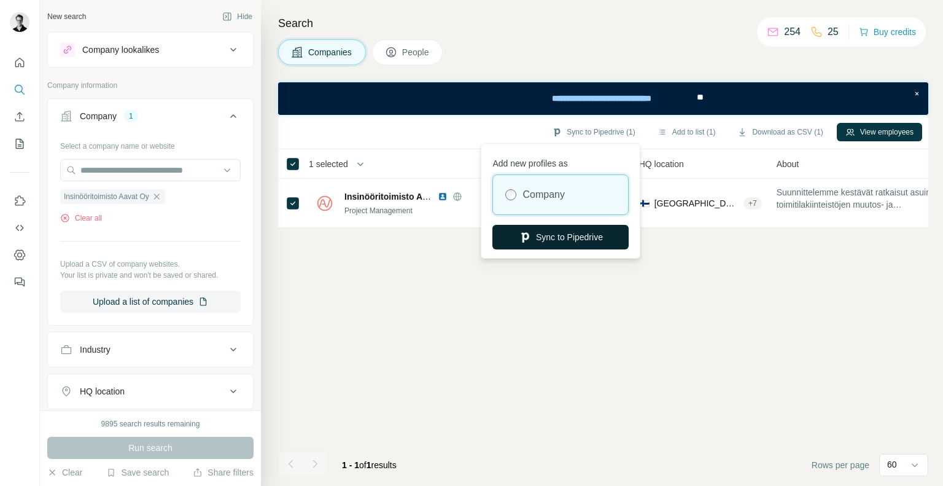
click at [557, 227] on button "Sync to Pipedrive" at bounding box center [561, 237] width 136 height 25
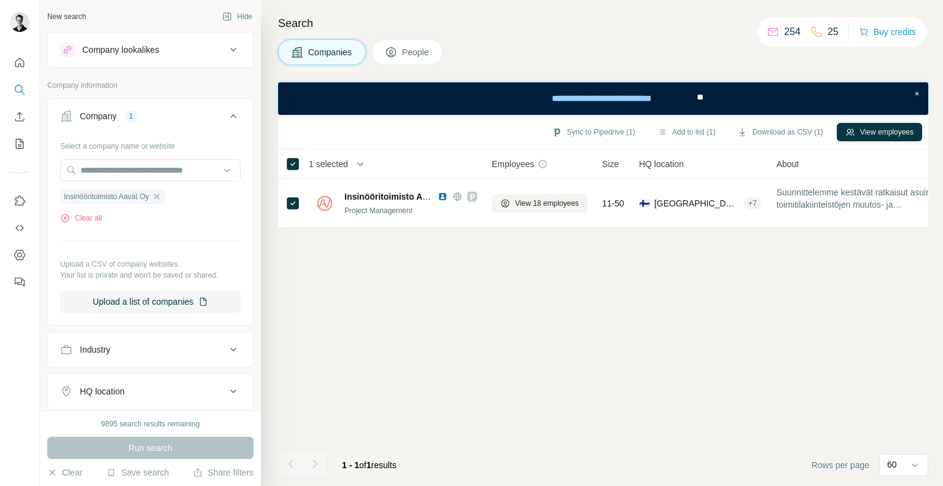
click at [416, 53] on span "People" at bounding box center [416, 52] width 28 height 12
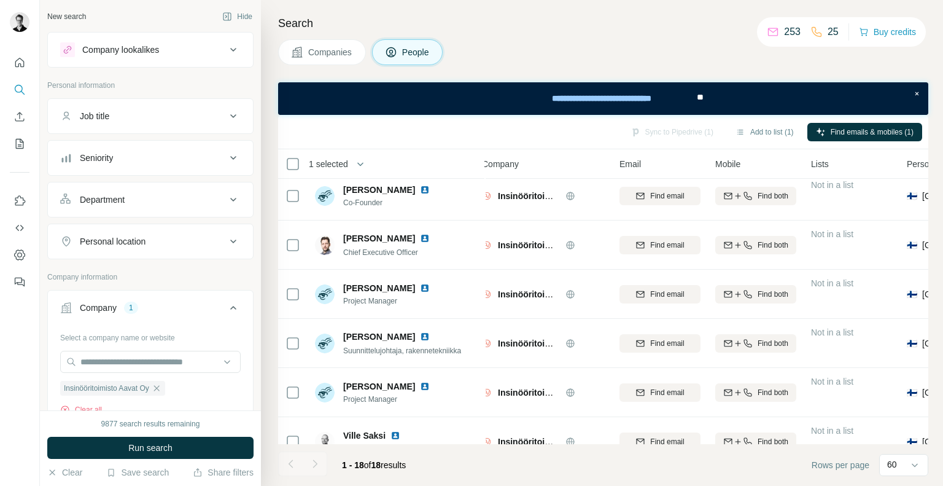
scroll to position [0, 10]
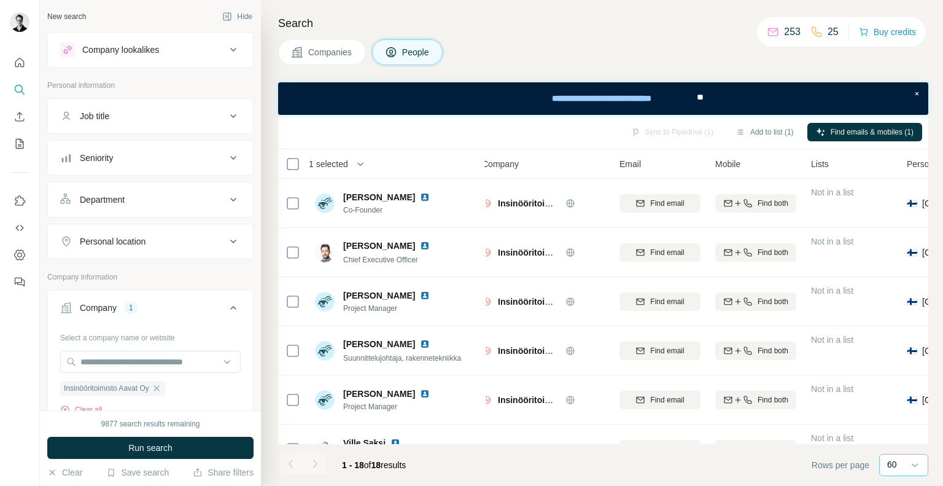
click at [902, 458] on div "60" at bounding box center [902, 464] width 31 height 12
click at [657, 51] on div "Companies People" at bounding box center [603, 52] width 650 height 26
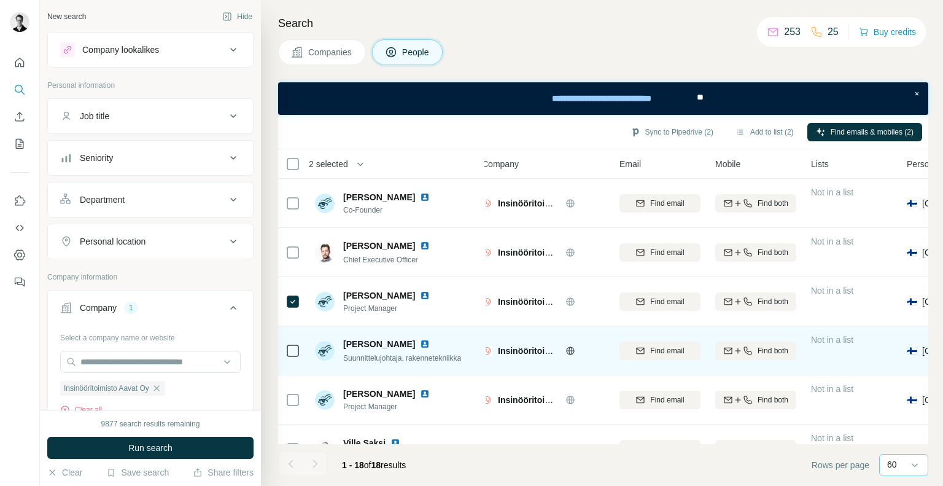
scroll to position [23, 10]
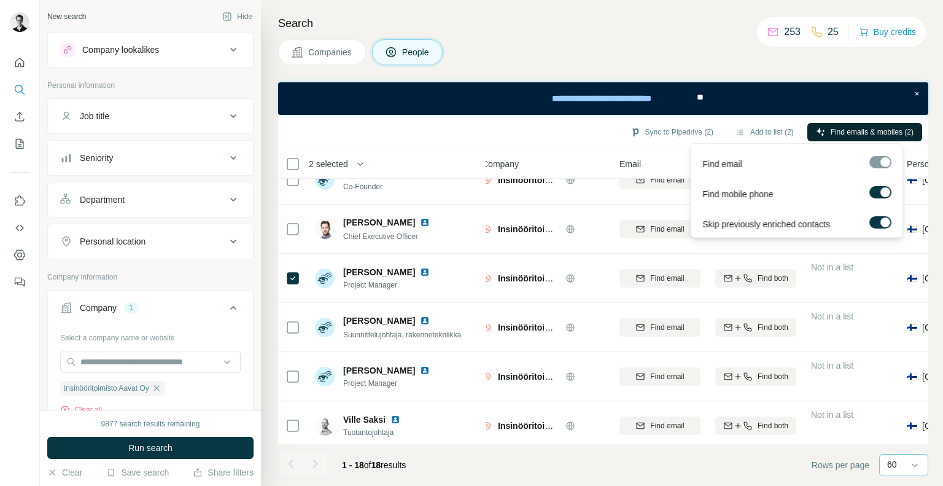
click at [845, 139] on button "Find emails & mobiles (2)" at bounding box center [865, 132] width 115 height 18
click at [840, 134] on span "Find emails & mobiles (2)" at bounding box center [872, 132] width 83 height 11
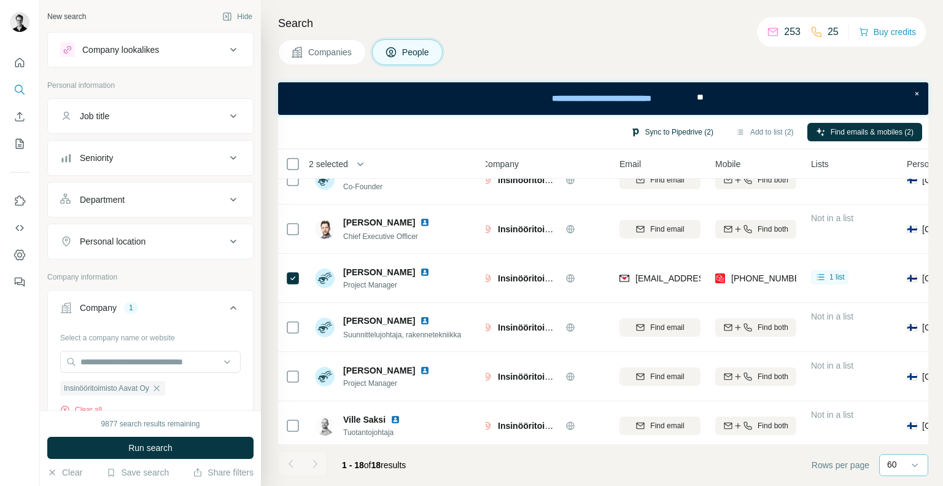
click at [676, 134] on button "Sync to Pipedrive (2)" at bounding box center [672, 132] width 100 height 18
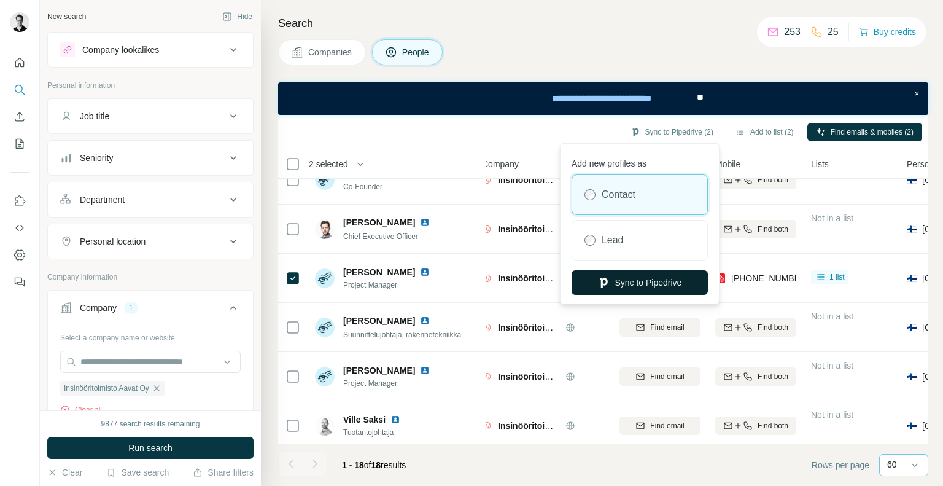
click at [649, 284] on button "Sync to Pipedrive" at bounding box center [640, 282] width 136 height 25
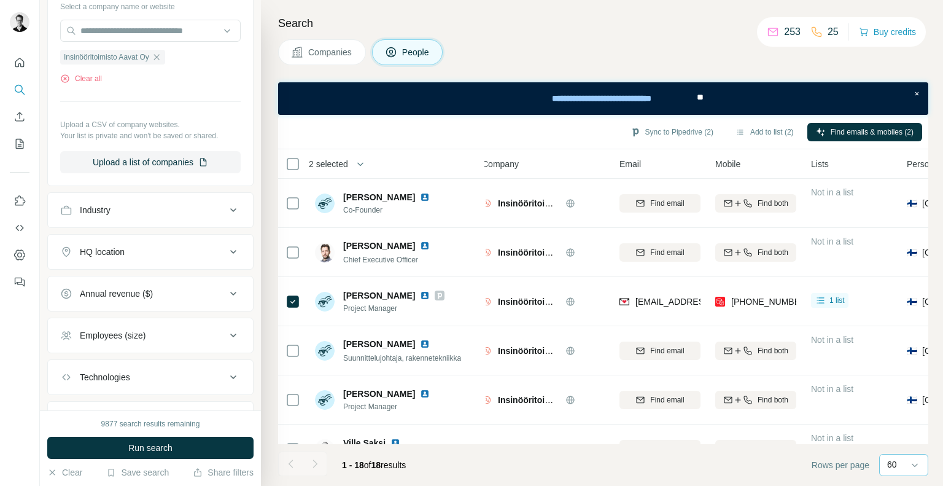
scroll to position [0, 0]
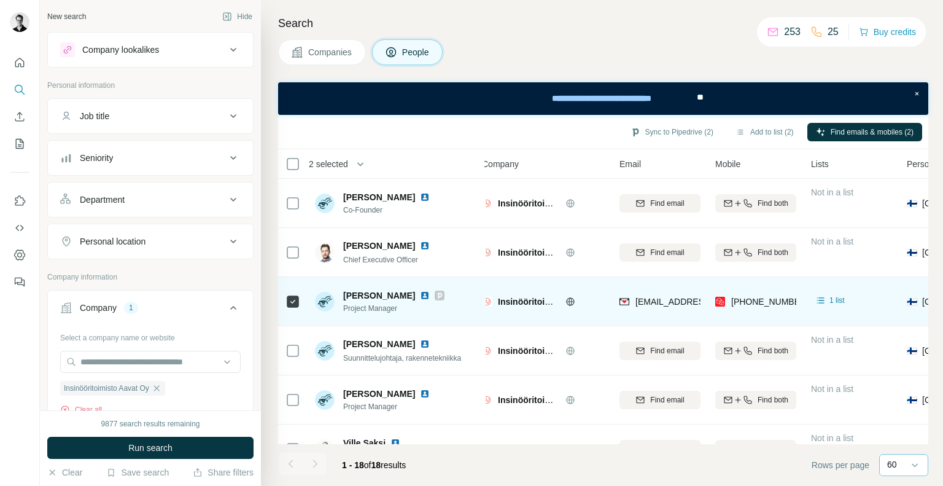
click at [436, 290] on icon at bounding box center [439, 295] width 7 height 10
